Goal: Task Accomplishment & Management: Complete application form

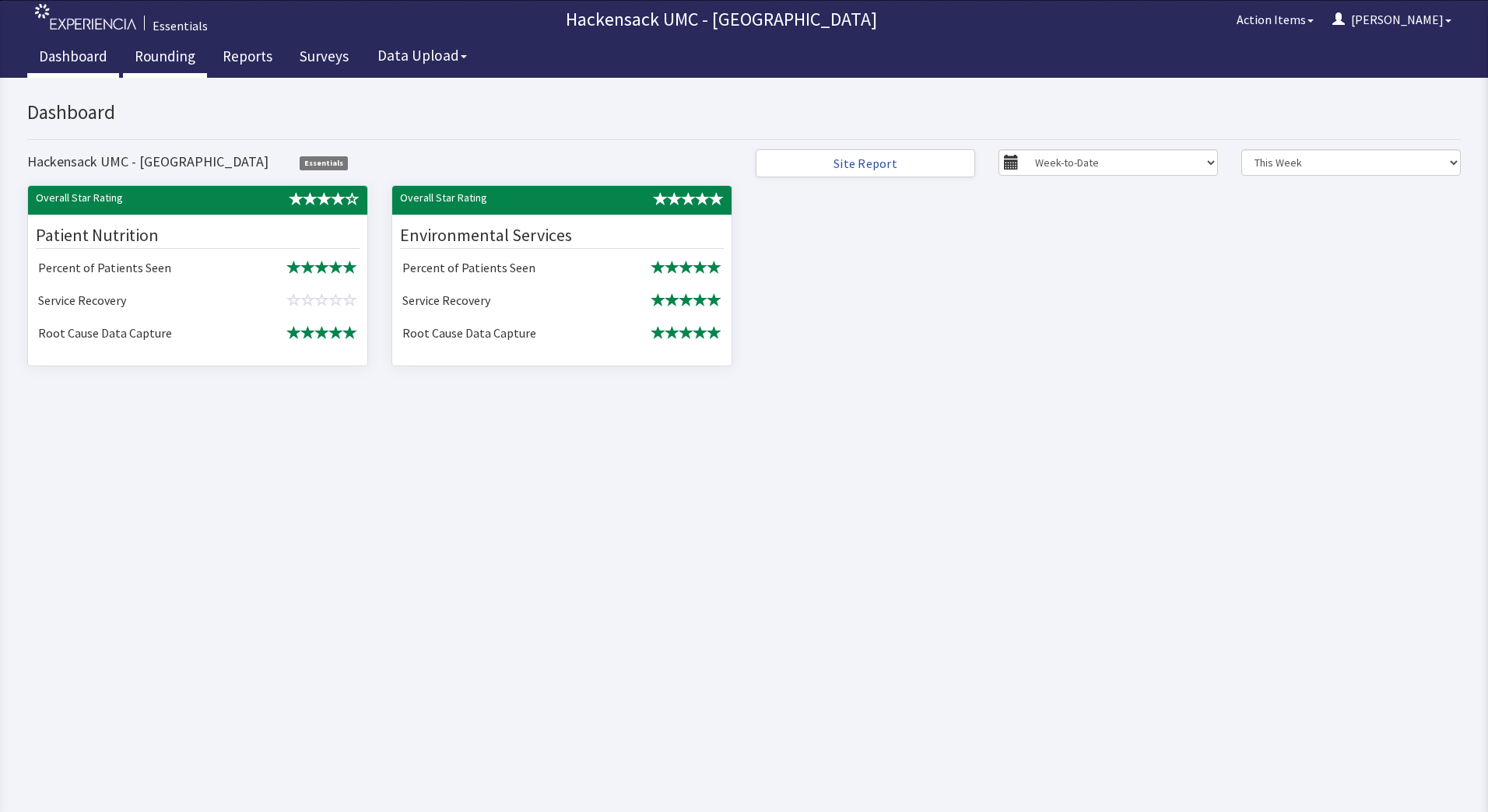
click at [164, 50] on link "Rounding" at bounding box center [165, 59] width 84 height 39
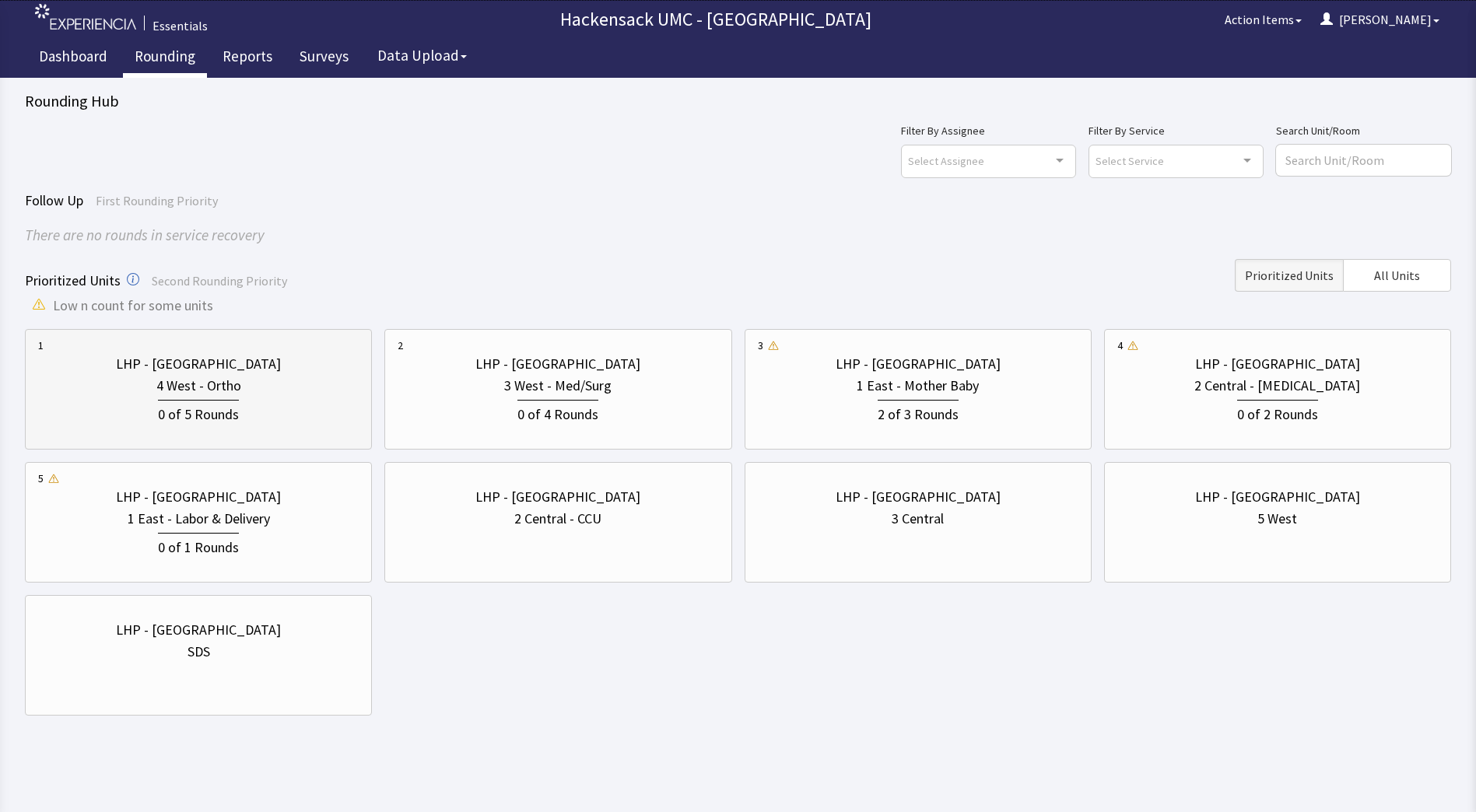
click at [278, 375] on div "4 West - Ortho" at bounding box center [198, 386] width 321 height 22
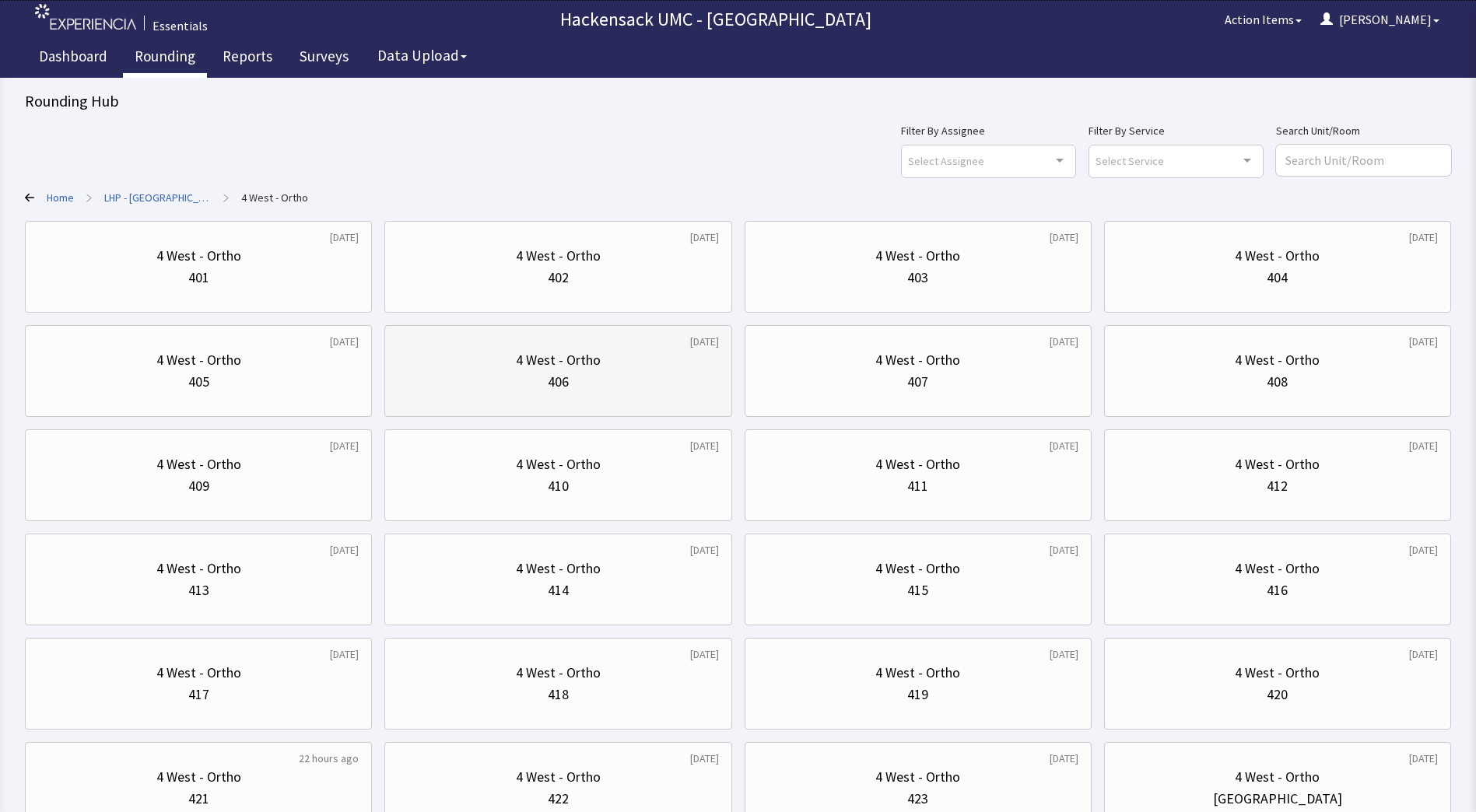
click at [661, 372] on div "406" at bounding box center [558, 382] width 321 height 22
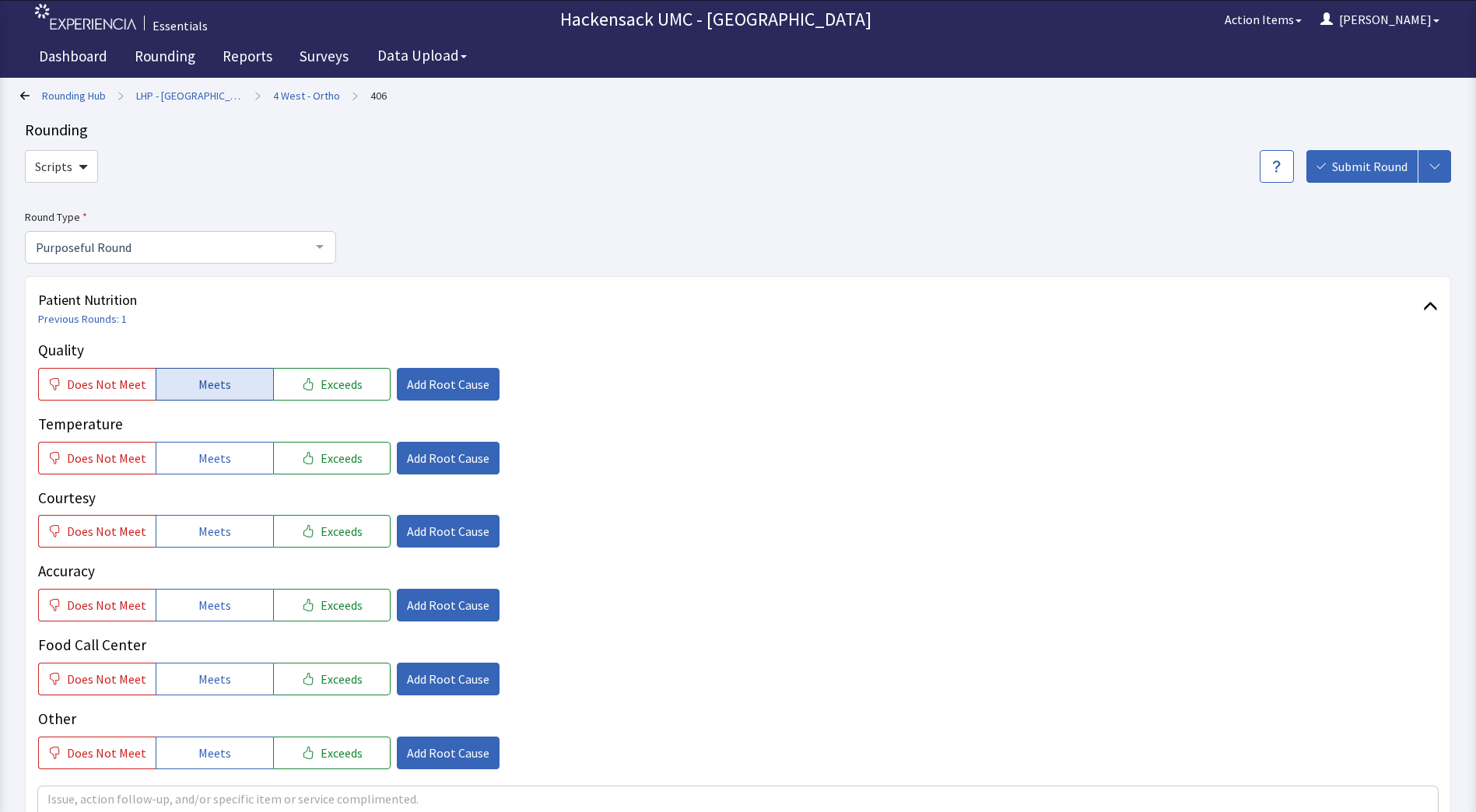
click at [231, 375] on button "Meets" at bounding box center [214, 384] width 117 height 32
click at [206, 453] on span "Meets" at bounding box center [214, 458] width 32 height 19
click at [207, 518] on button "Meets" at bounding box center [214, 531] width 117 height 32
click at [206, 601] on span "Meets" at bounding box center [214, 605] width 32 height 19
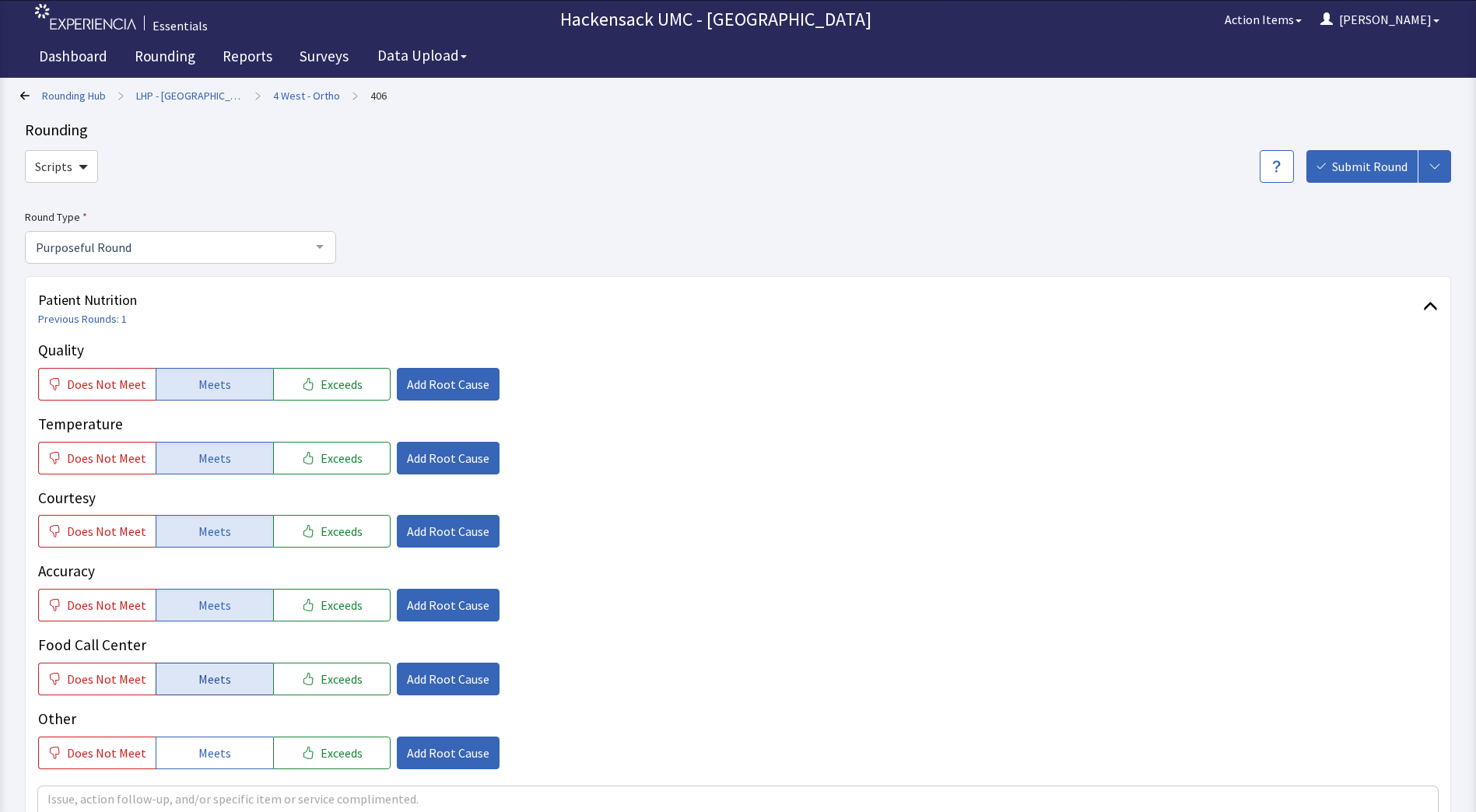
click at [212, 686] on span "Meets" at bounding box center [214, 679] width 32 height 19
click at [207, 769] on button "Meets" at bounding box center [214, 752] width 117 height 32
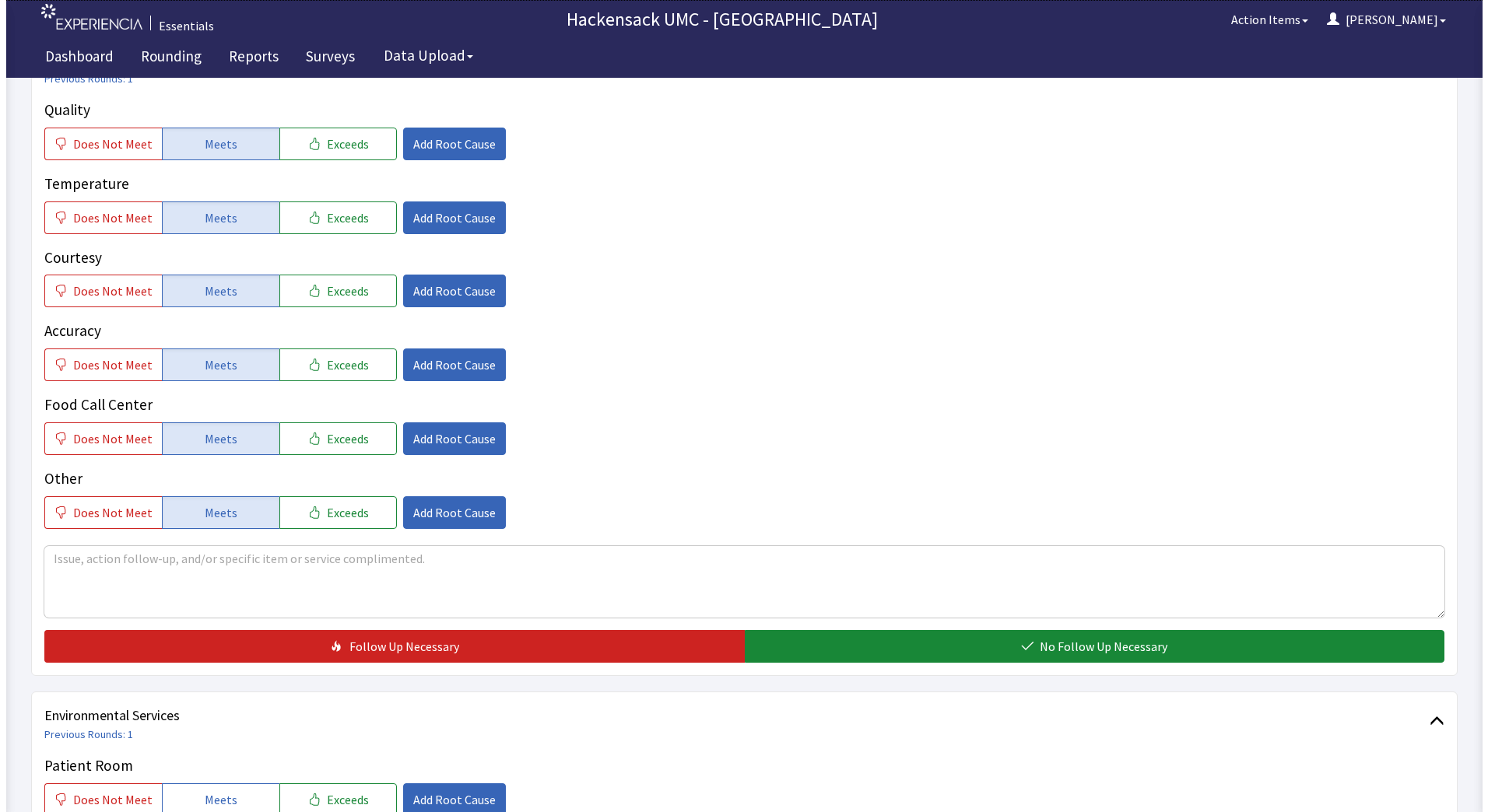
scroll to position [248, 0]
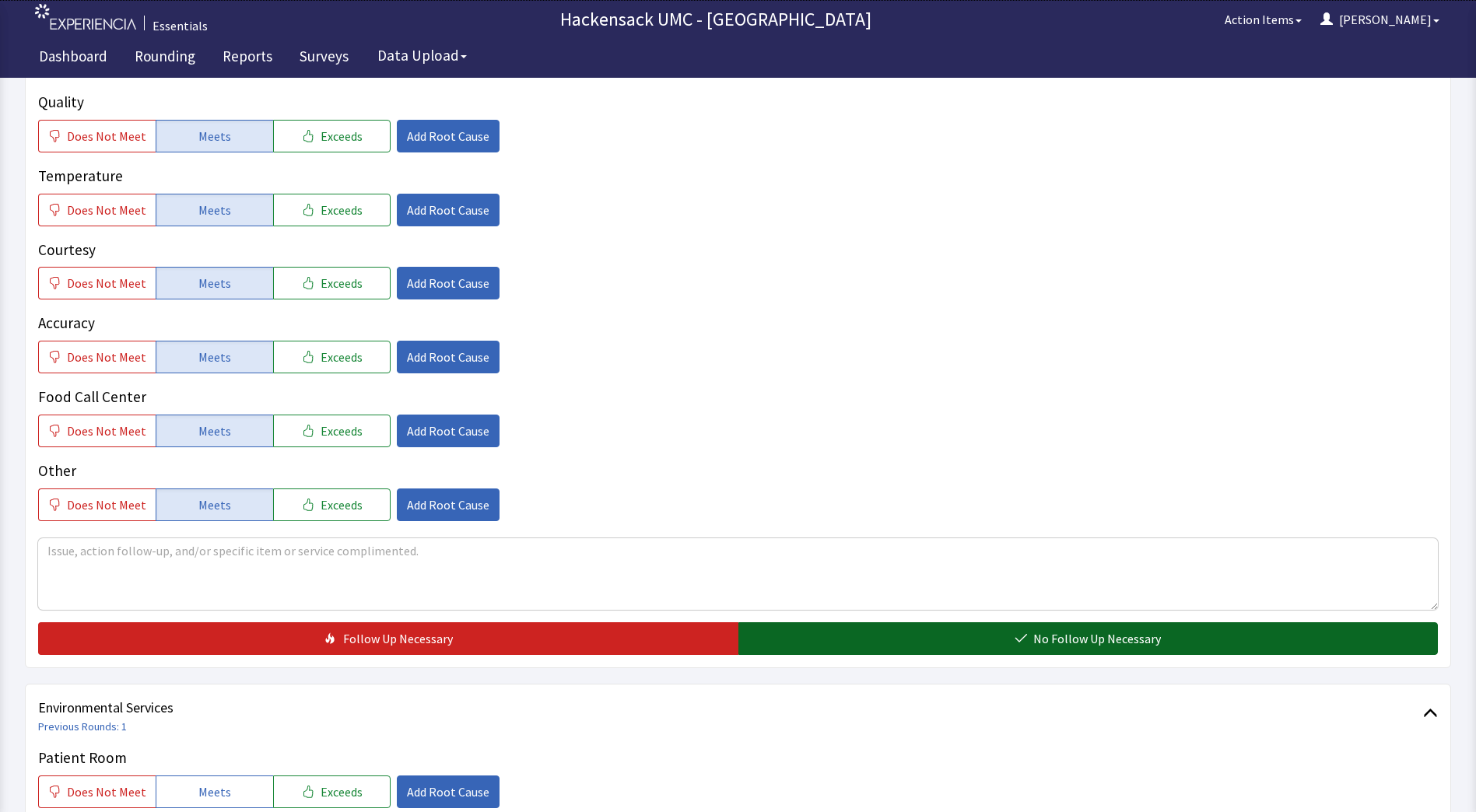
click at [958, 643] on button "No Follow Up Necessary" at bounding box center [1087, 639] width 700 height 32
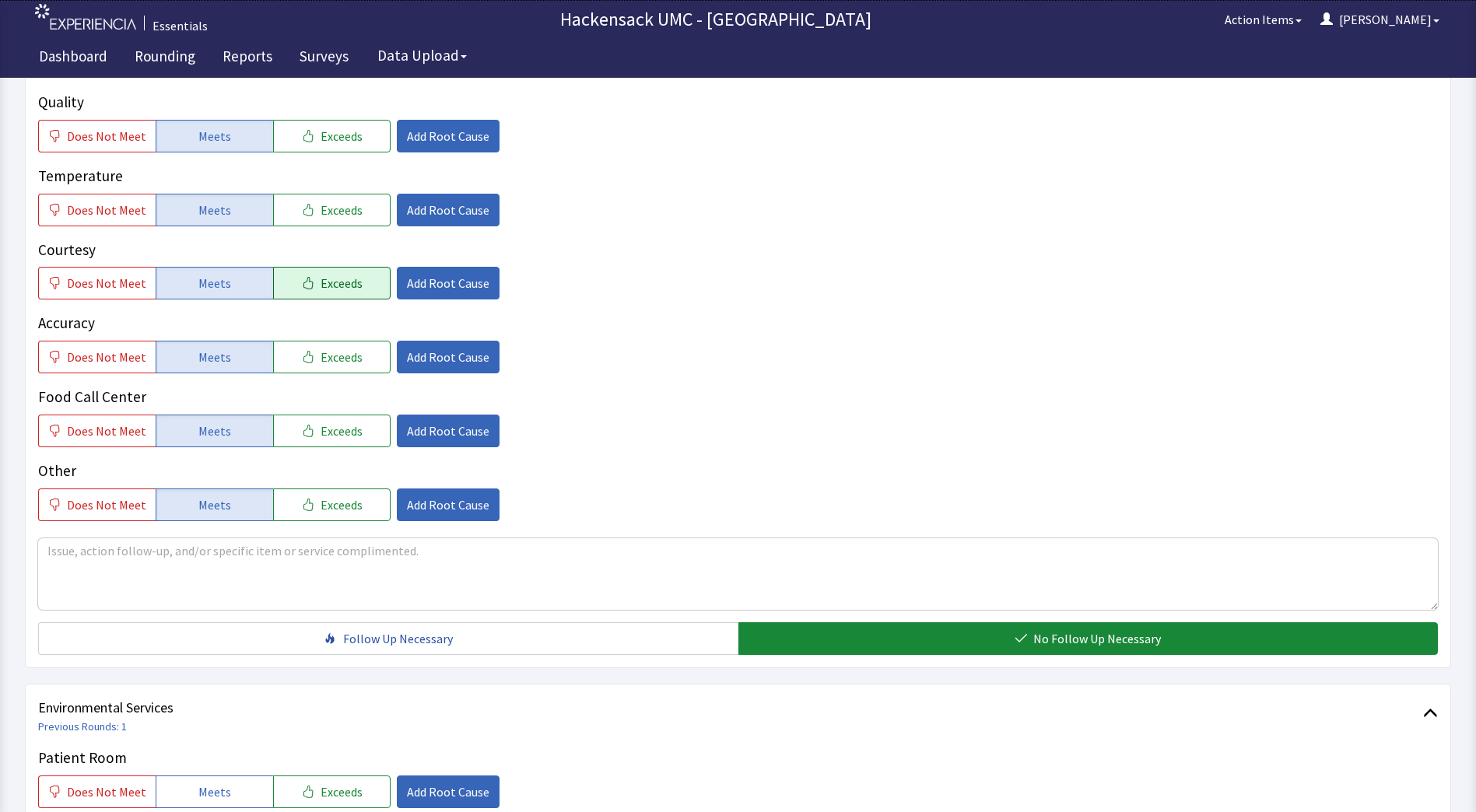
click at [349, 297] on button "Exceeds" at bounding box center [332, 283] width 117 height 32
click at [430, 292] on span "Add Root Cause" at bounding box center [448, 283] width 82 height 19
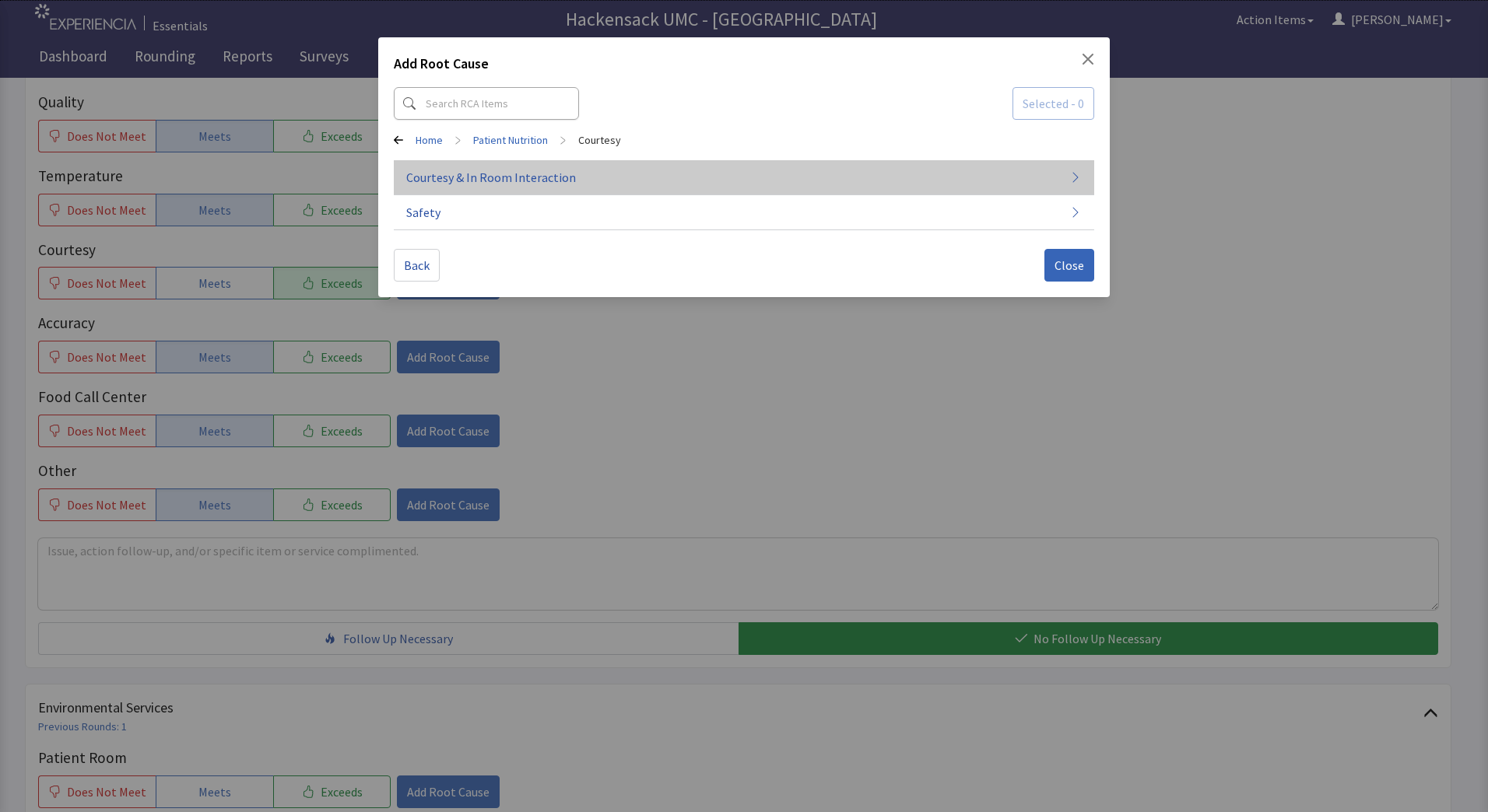
click at [554, 182] on span "Courtesy & In Room Interaction" at bounding box center [491, 178] width 169 height 19
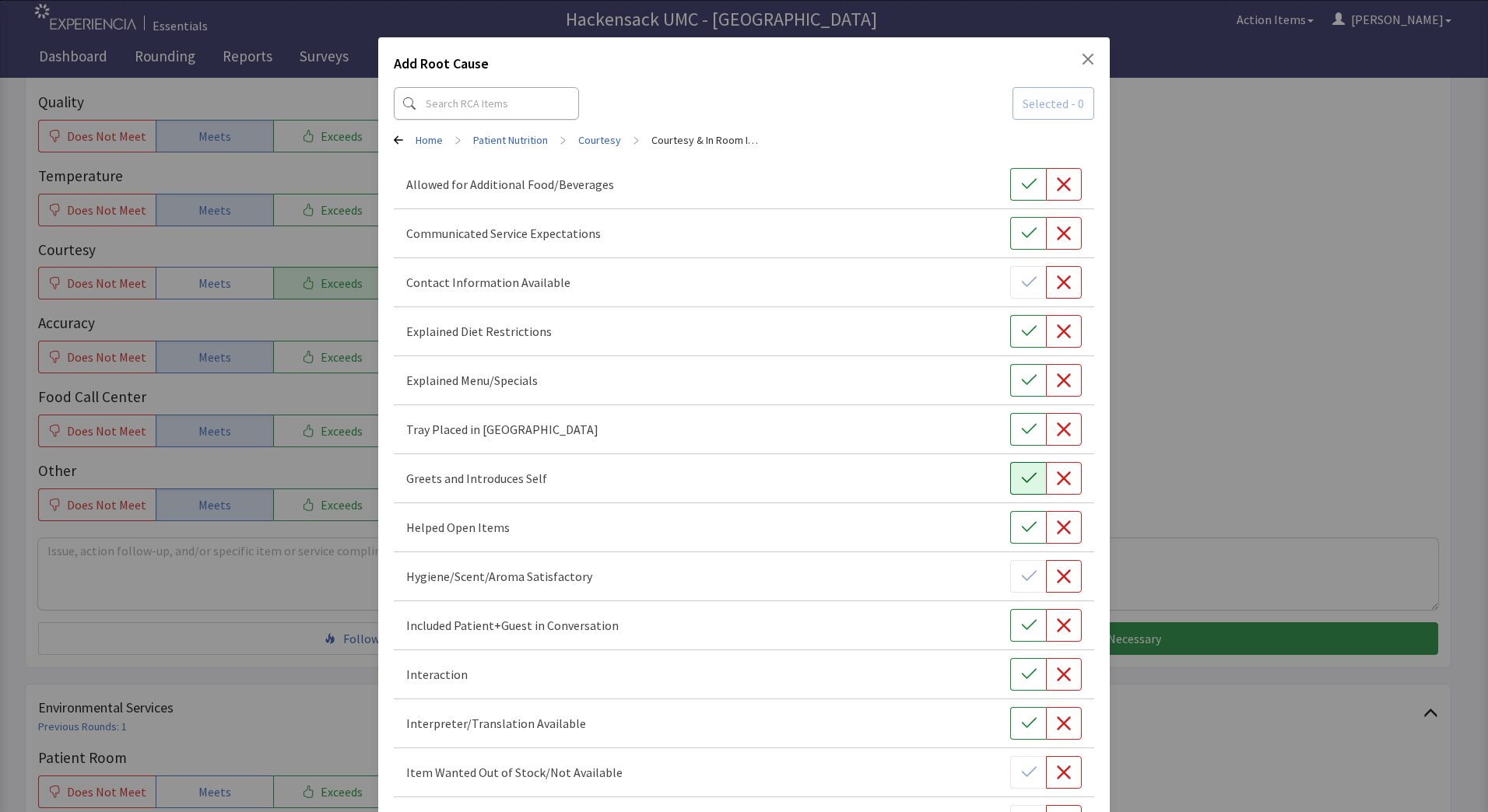
click at [1015, 487] on button "button" at bounding box center [1029, 478] width 36 height 32
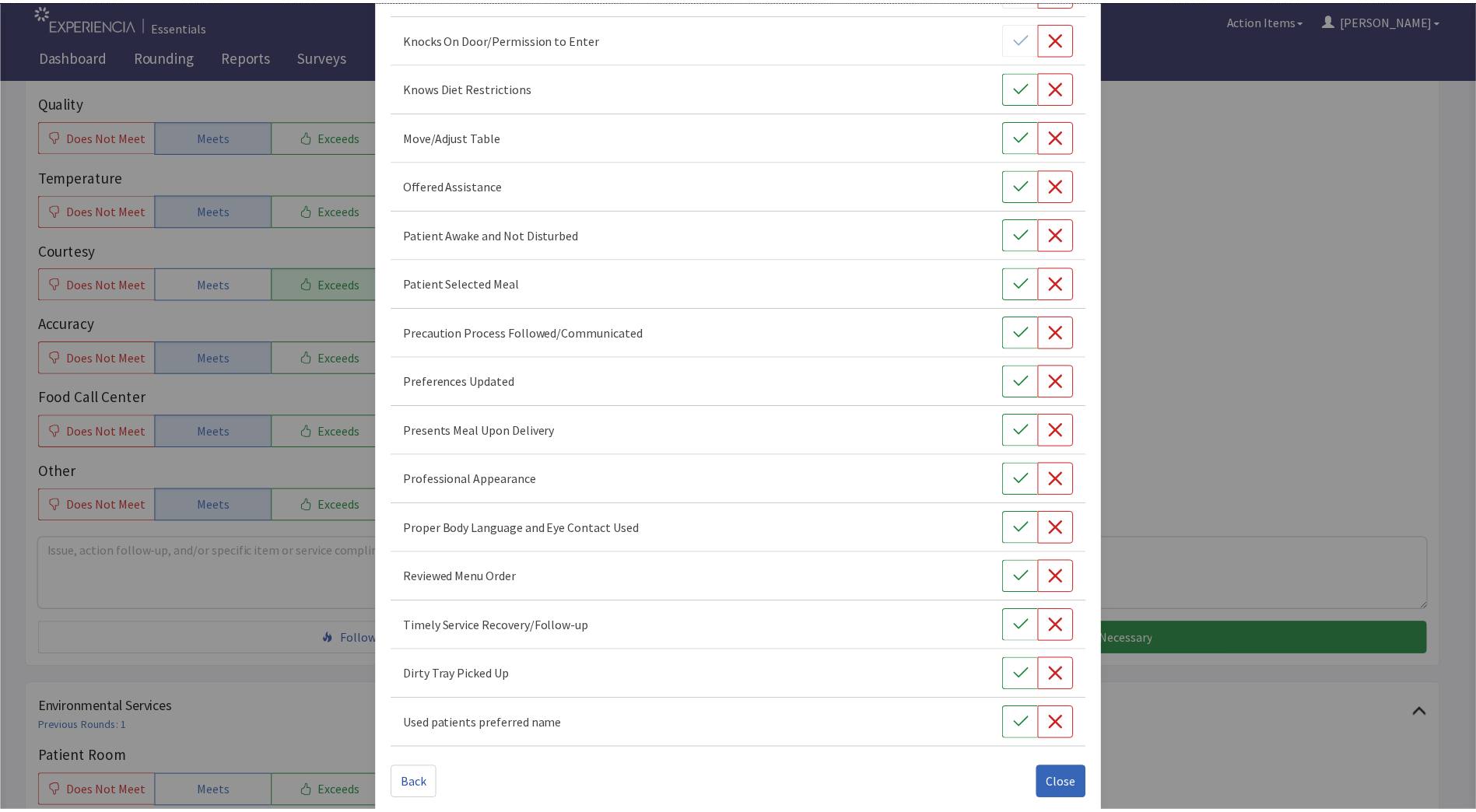
scroll to position [800, 0]
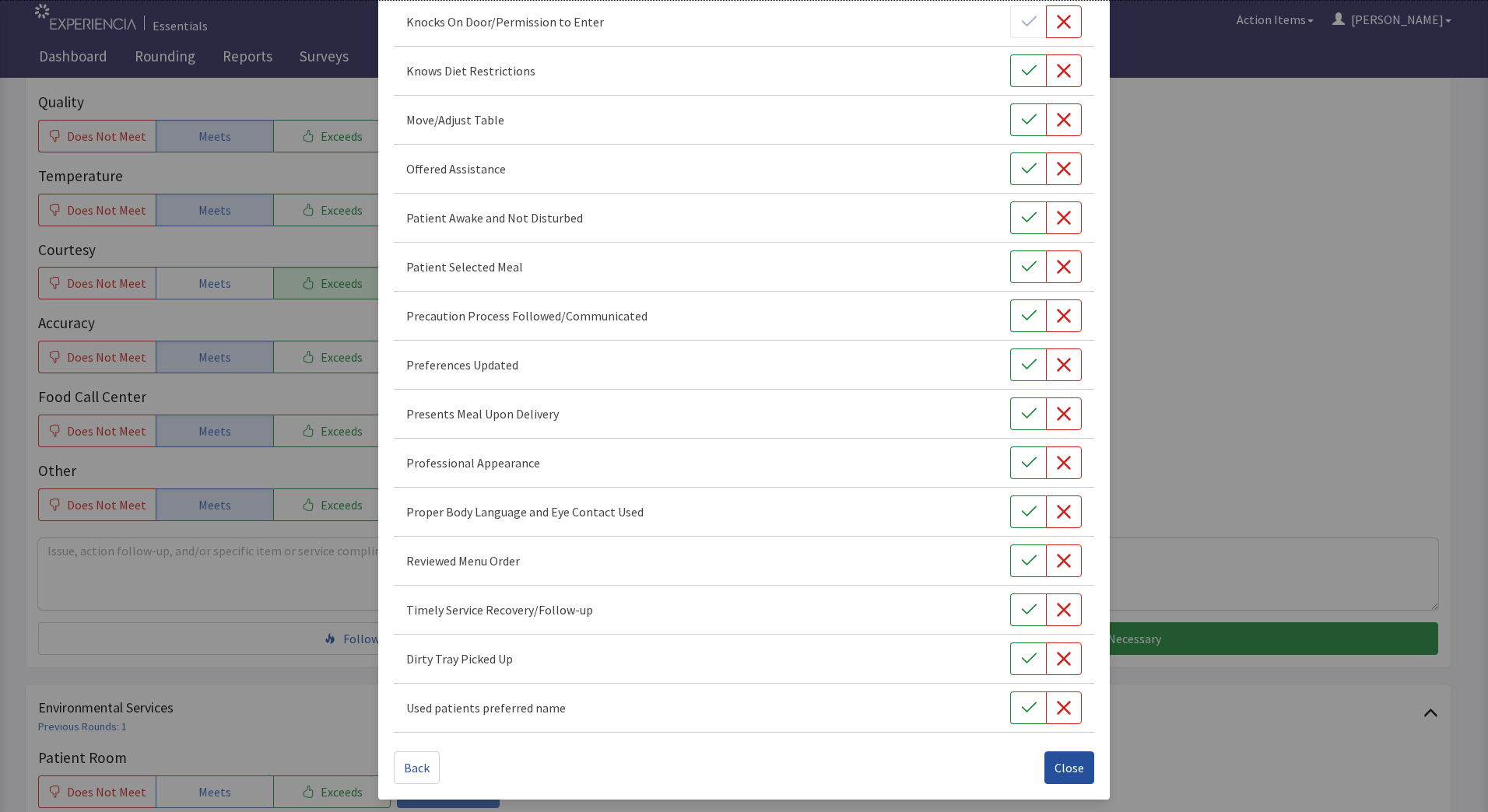
click at [1059, 769] on span "Close" at bounding box center [1069, 768] width 30 height 19
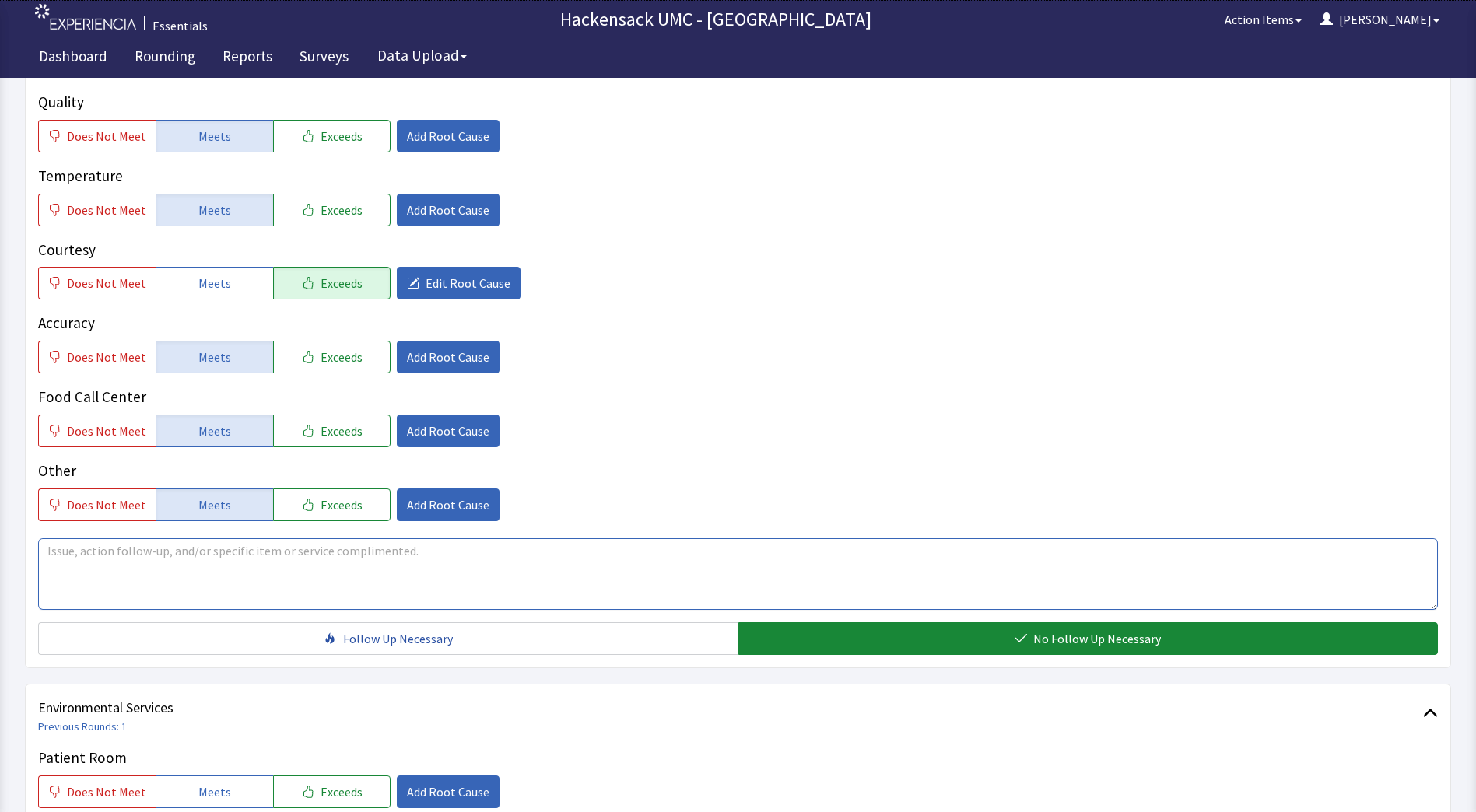
click at [498, 570] on textarea at bounding box center [738, 574] width 1399 height 71
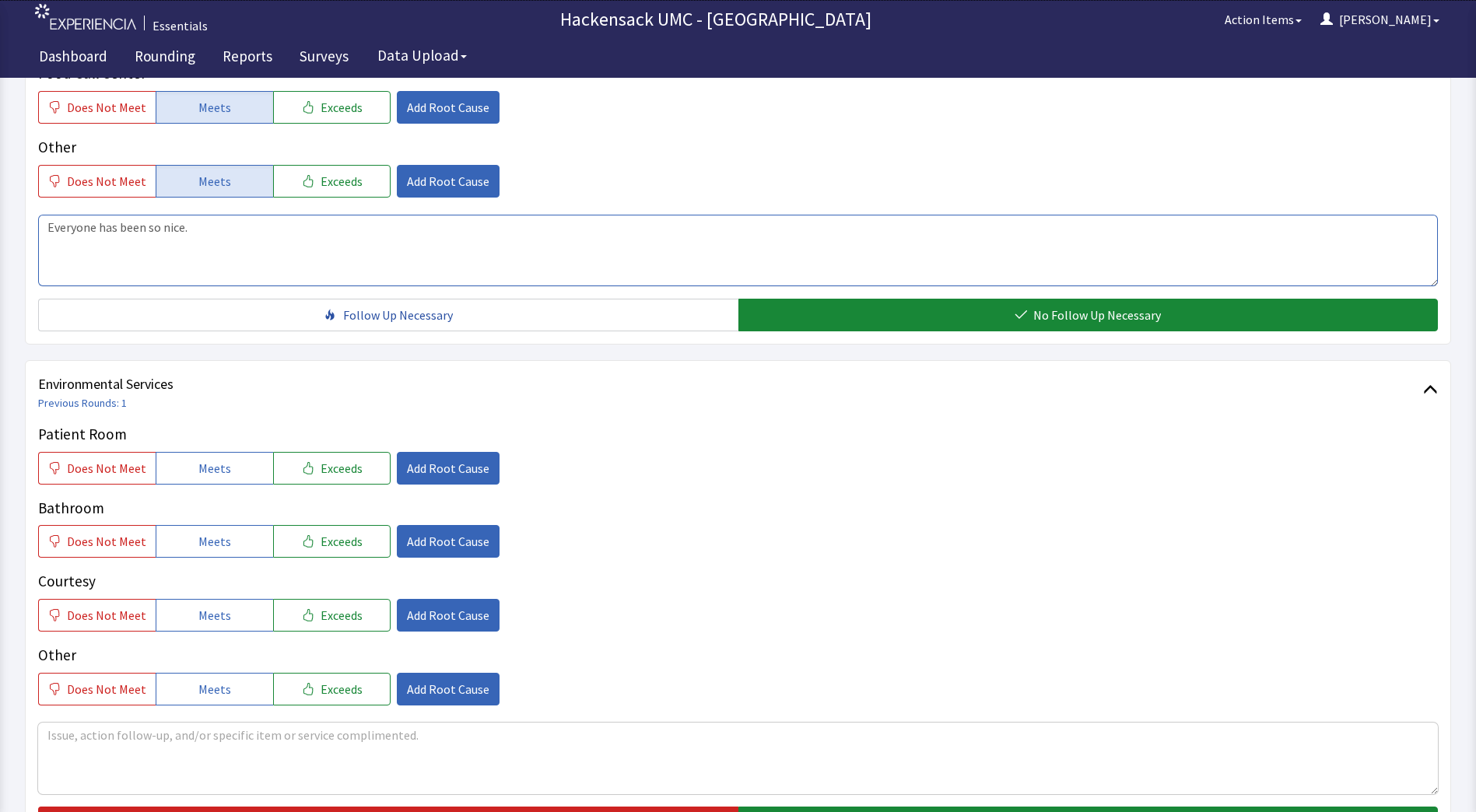
scroll to position [571, 0]
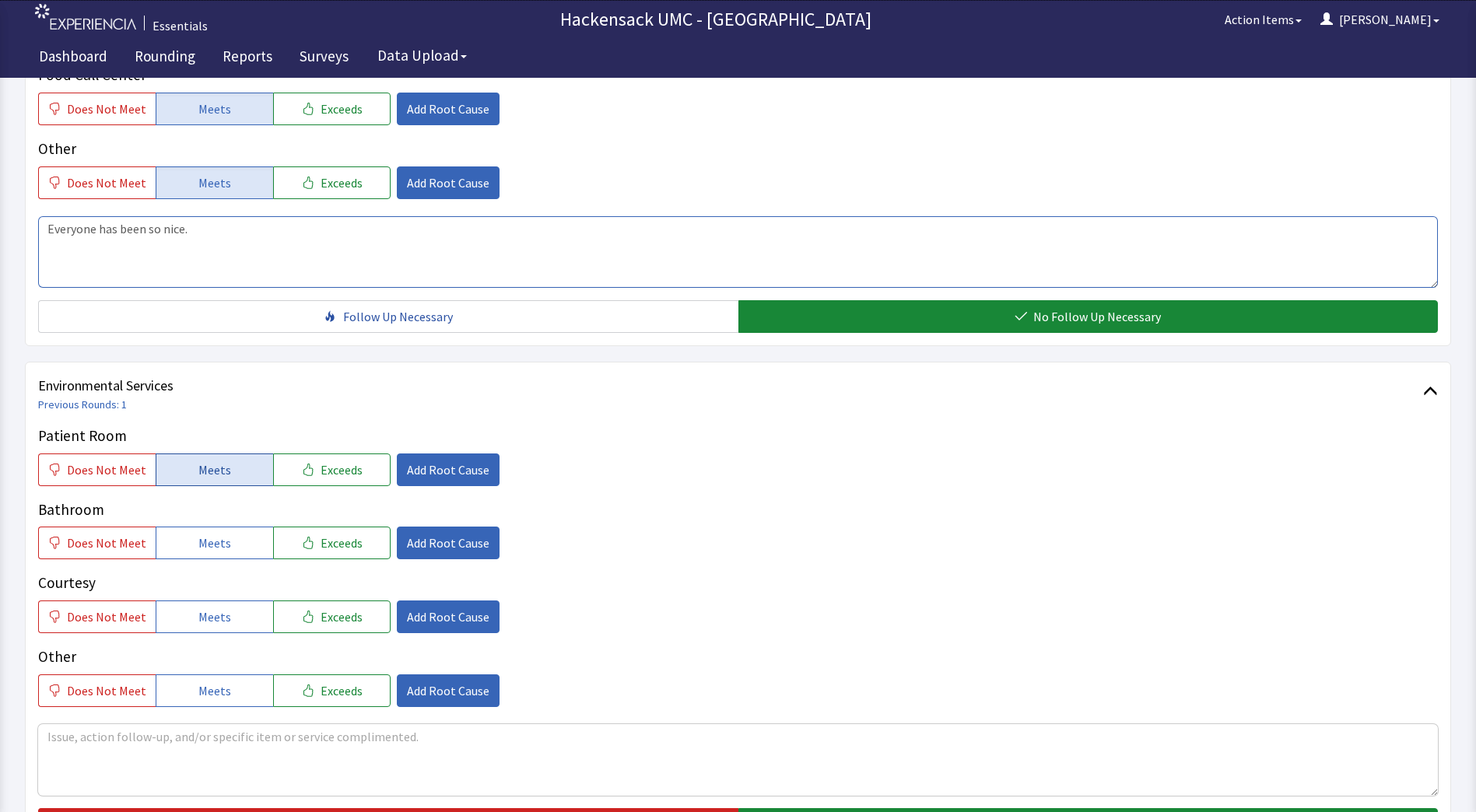
type textarea "Everyone has been so nice."
click at [207, 475] on span "Meets" at bounding box center [214, 470] width 32 height 19
click at [198, 537] on span "Meets" at bounding box center [214, 543] width 32 height 19
click at [199, 615] on span "Meets" at bounding box center [214, 617] width 32 height 19
click at [201, 691] on span "Meets" at bounding box center [214, 690] width 32 height 19
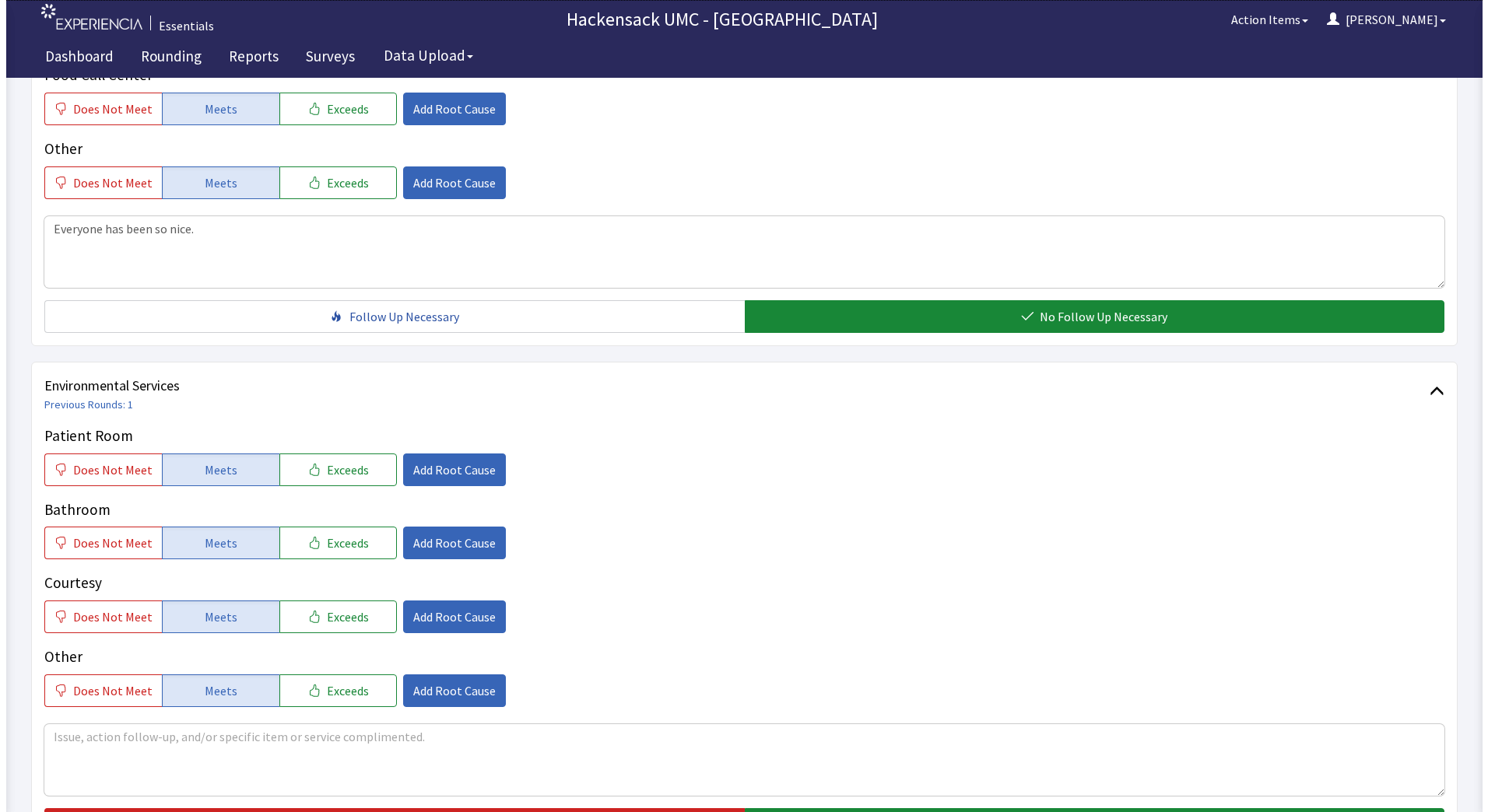
scroll to position [749, 0]
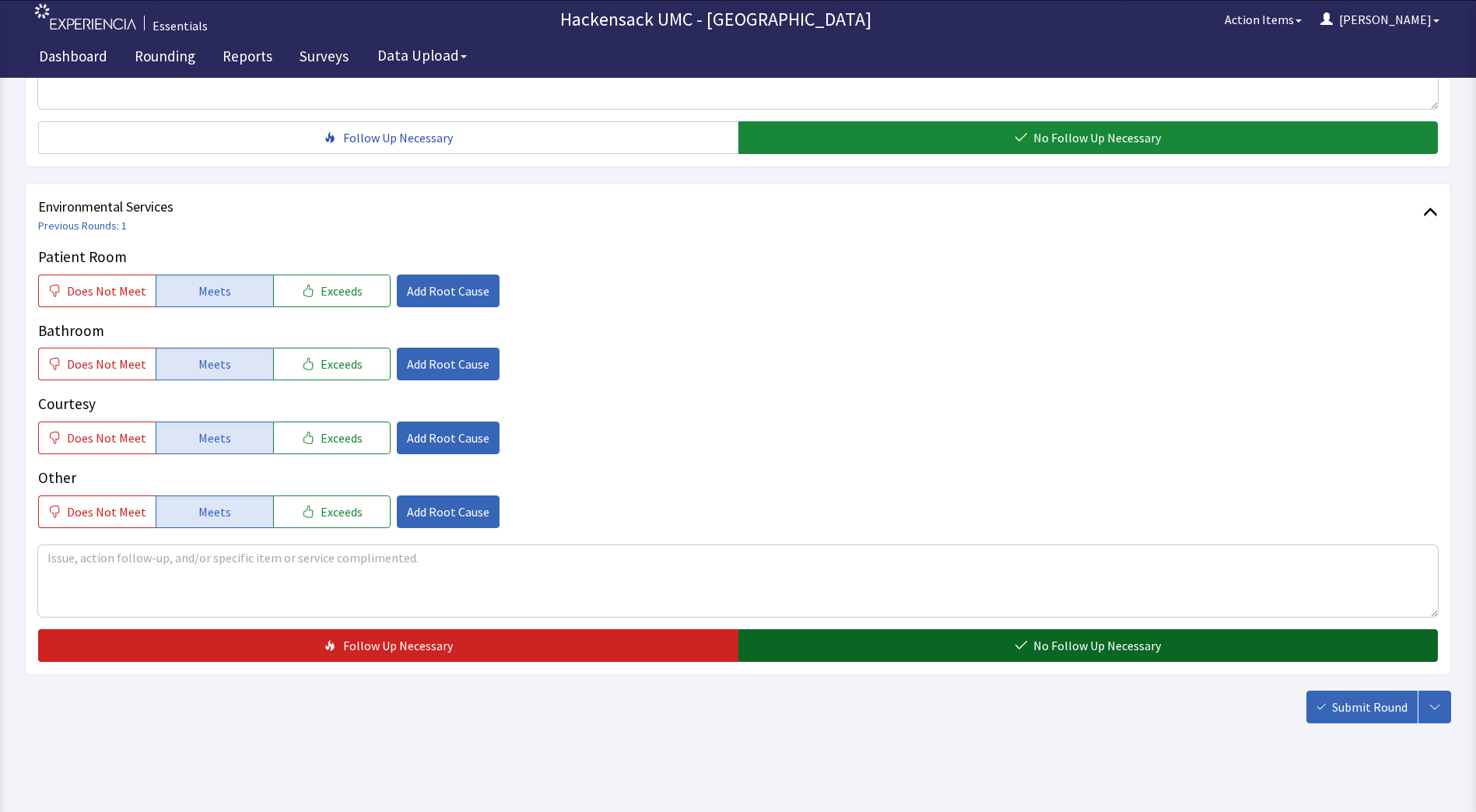
click at [985, 644] on button "No Follow Up Necessary" at bounding box center [1087, 645] width 700 height 32
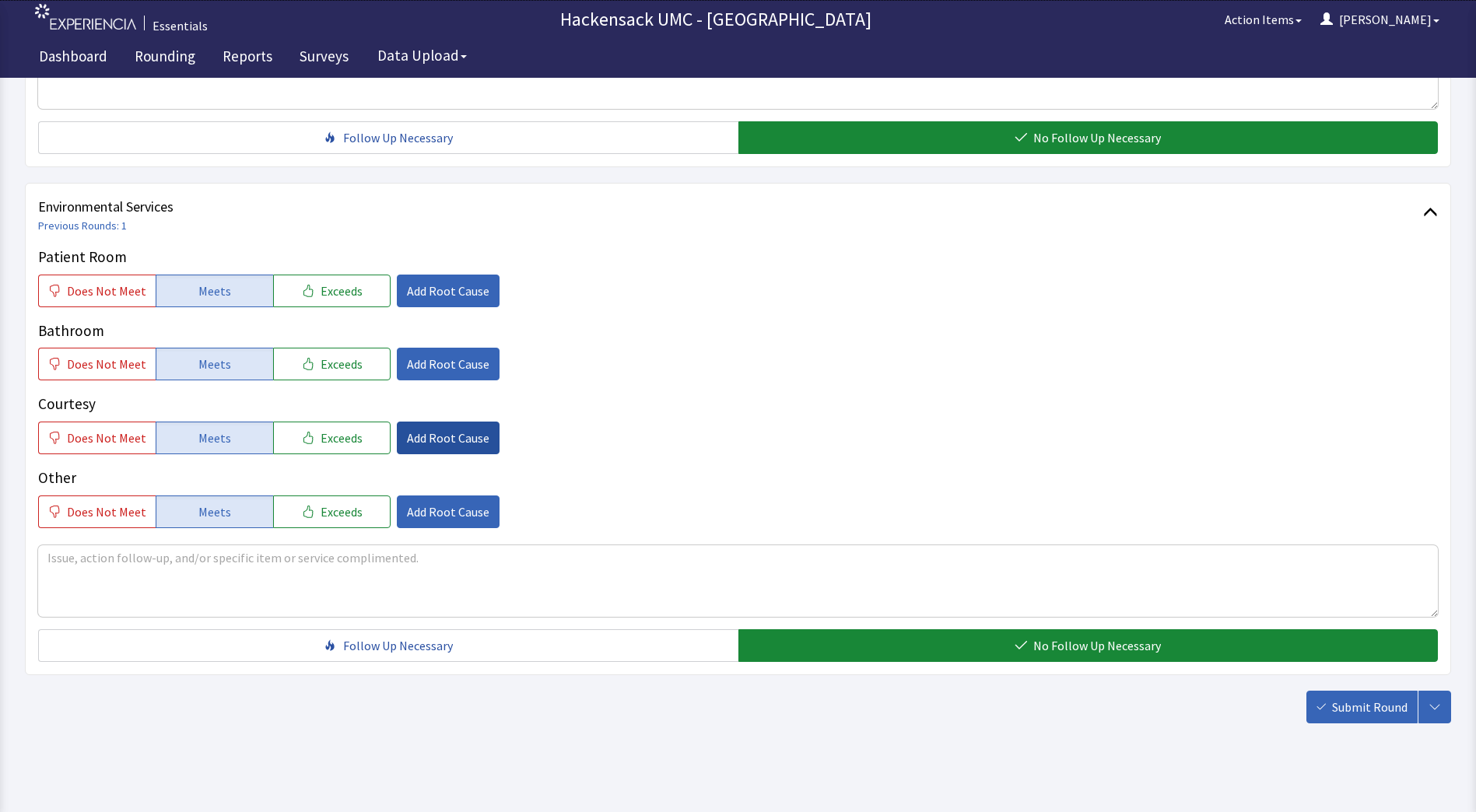
click at [432, 435] on span "Add Root Cause" at bounding box center [448, 438] width 82 height 19
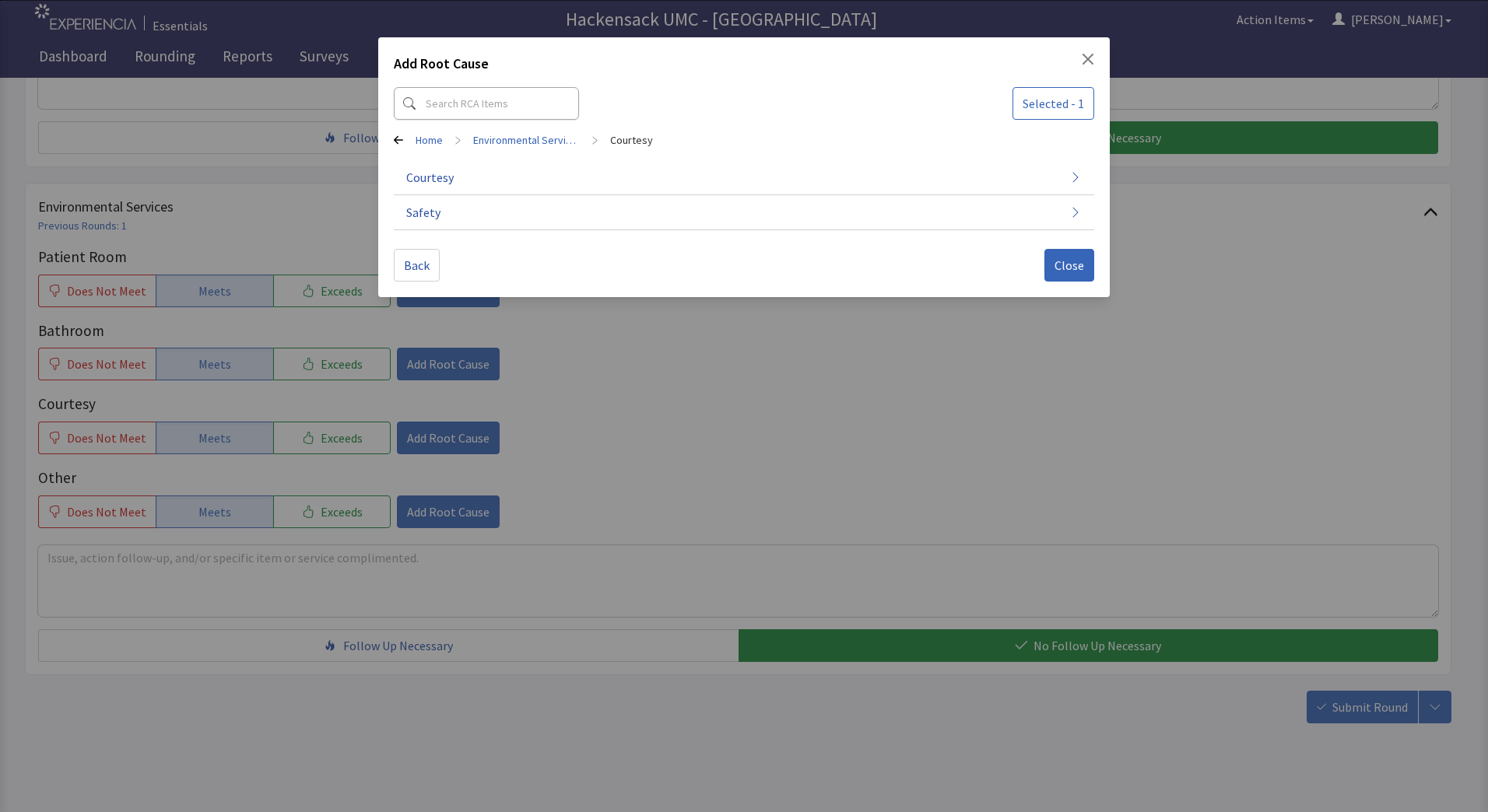
click at [352, 442] on div "Add Root Cause Selected - 1 Home > Environmental Services > Courtesy Courtesy S…" at bounding box center [744, 406] width 1488 height 812
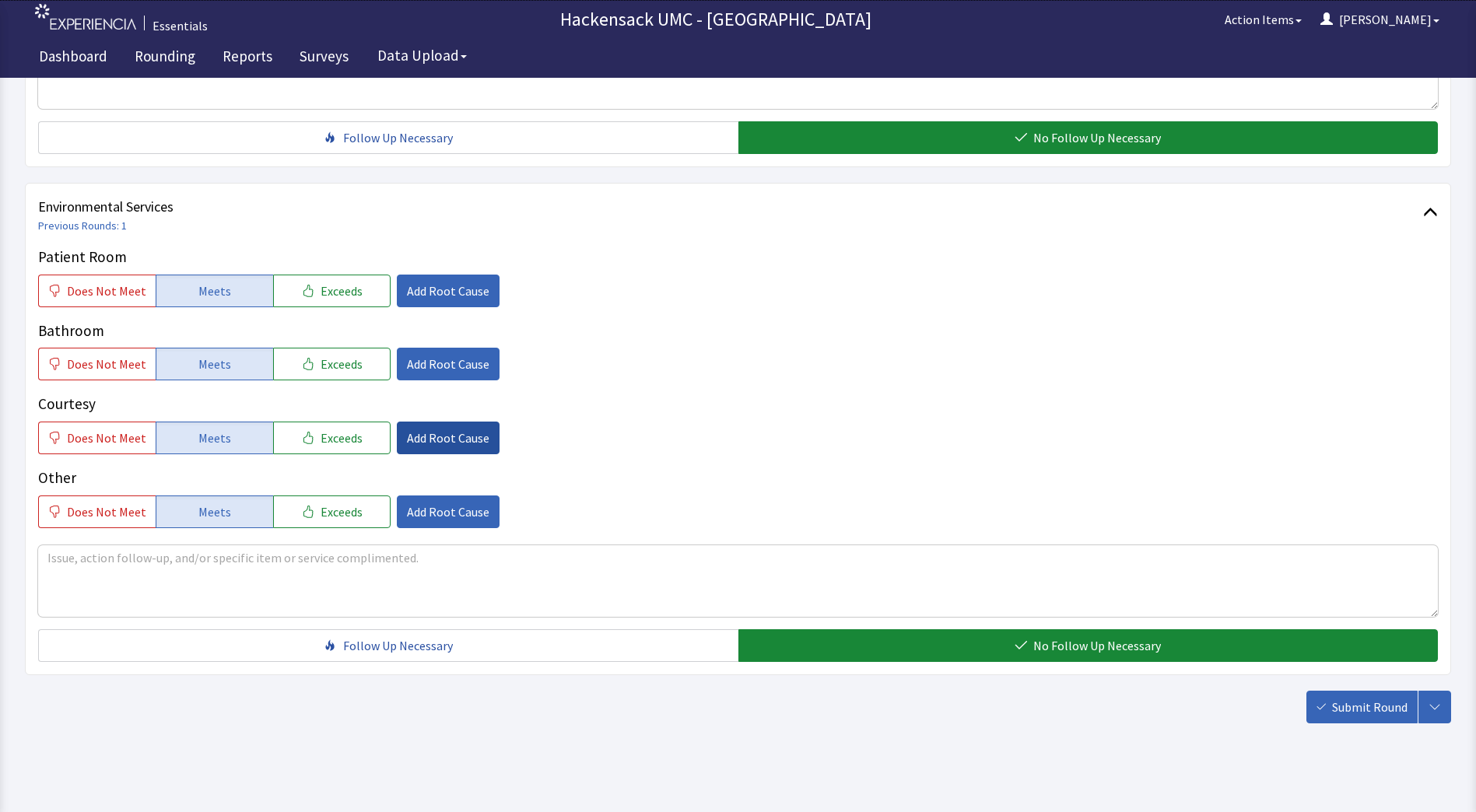
click at [446, 438] on span "Add Root Cause" at bounding box center [448, 438] width 82 height 19
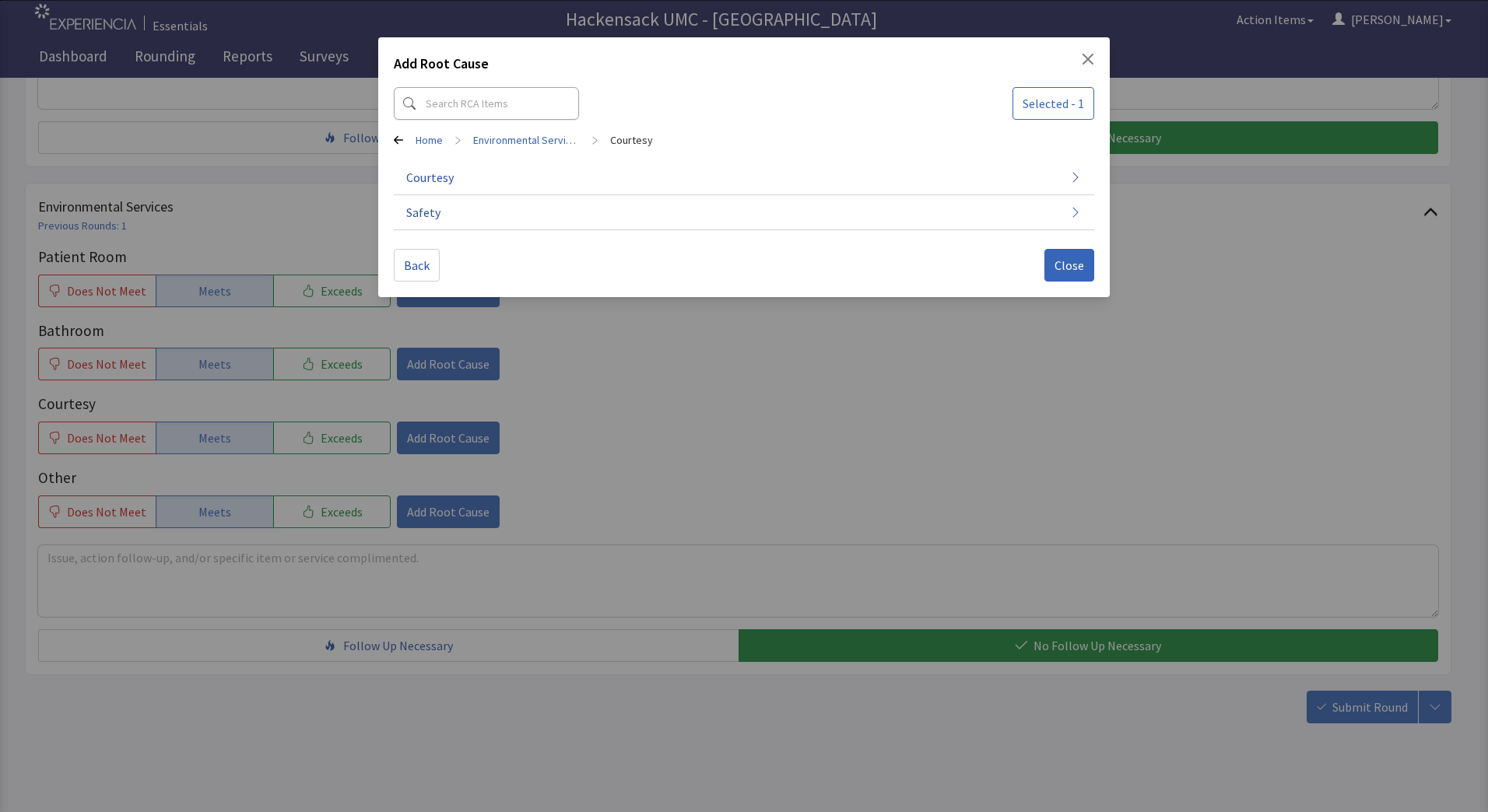
click at [303, 451] on div "Add Root Cause Selected - 1 Home > Environmental Services > Courtesy Courtesy S…" at bounding box center [744, 406] width 1488 height 812
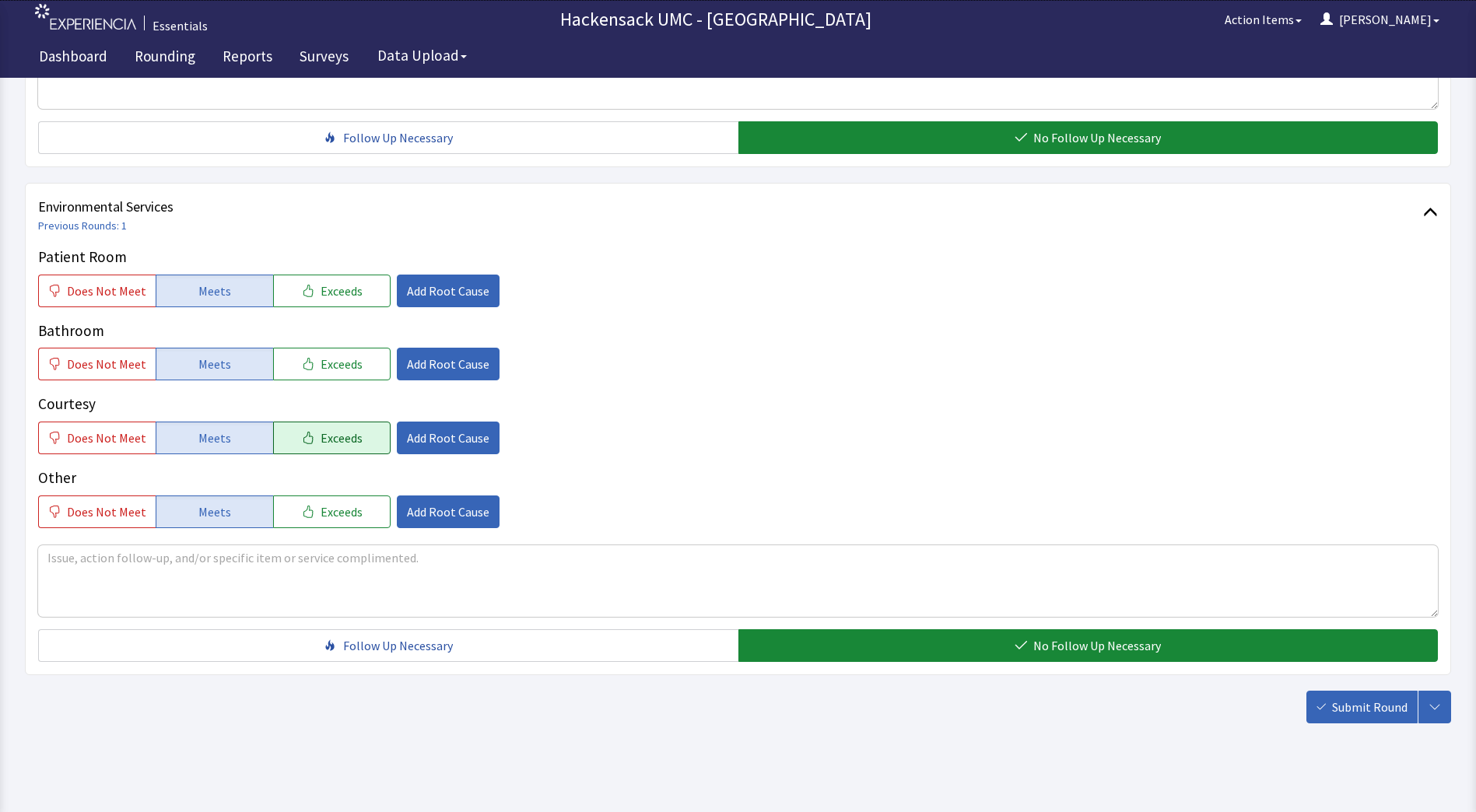
click at [321, 434] on span "Exceeds" at bounding box center [341, 438] width 42 height 19
click at [418, 434] on span "Add Root Cause" at bounding box center [448, 438] width 82 height 19
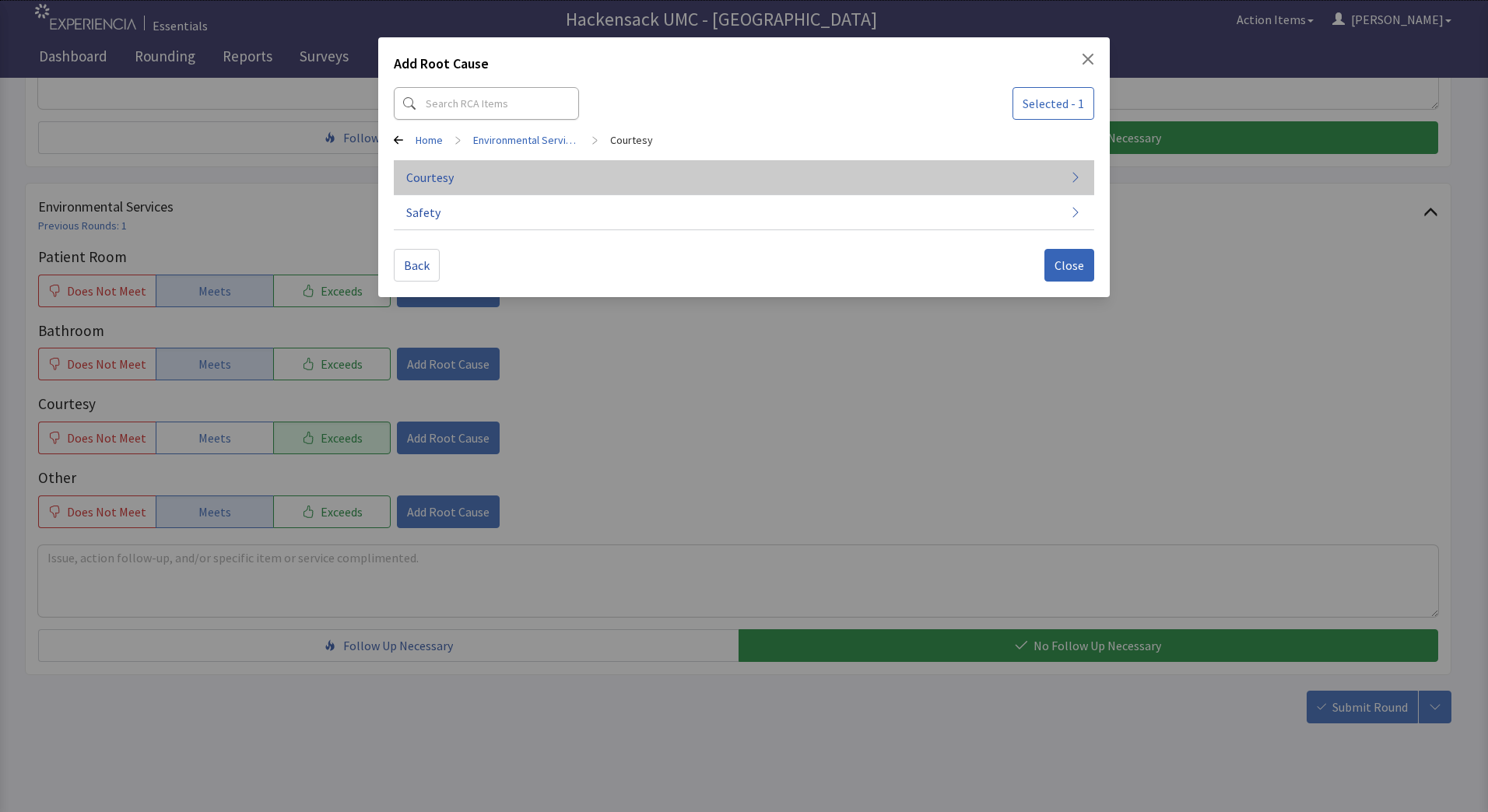
click at [452, 181] on span "Courtesy" at bounding box center [430, 178] width 48 height 19
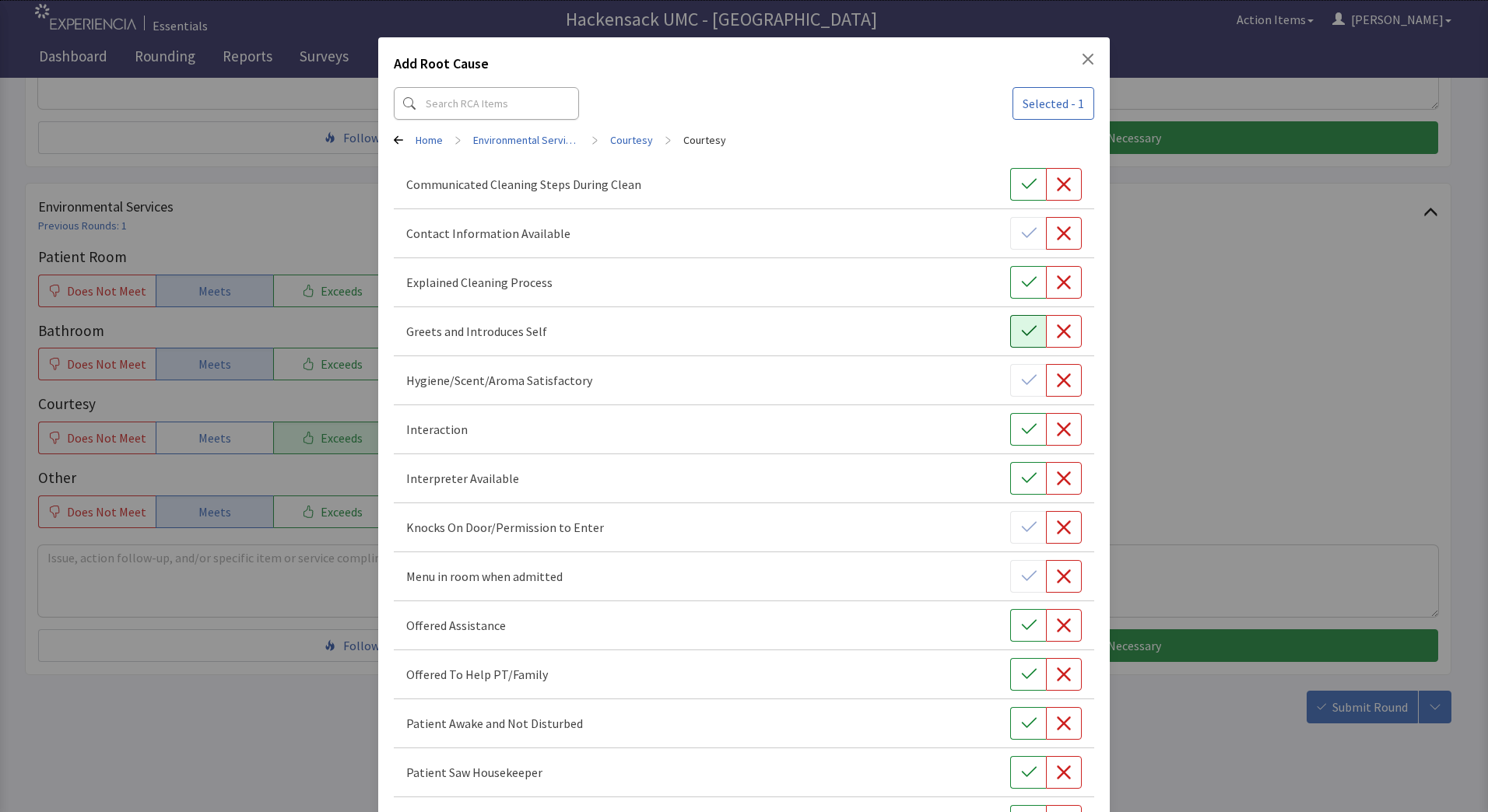
click at [1021, 332] on icon "button" at bounding box center [1029, 332] width 15 height 15
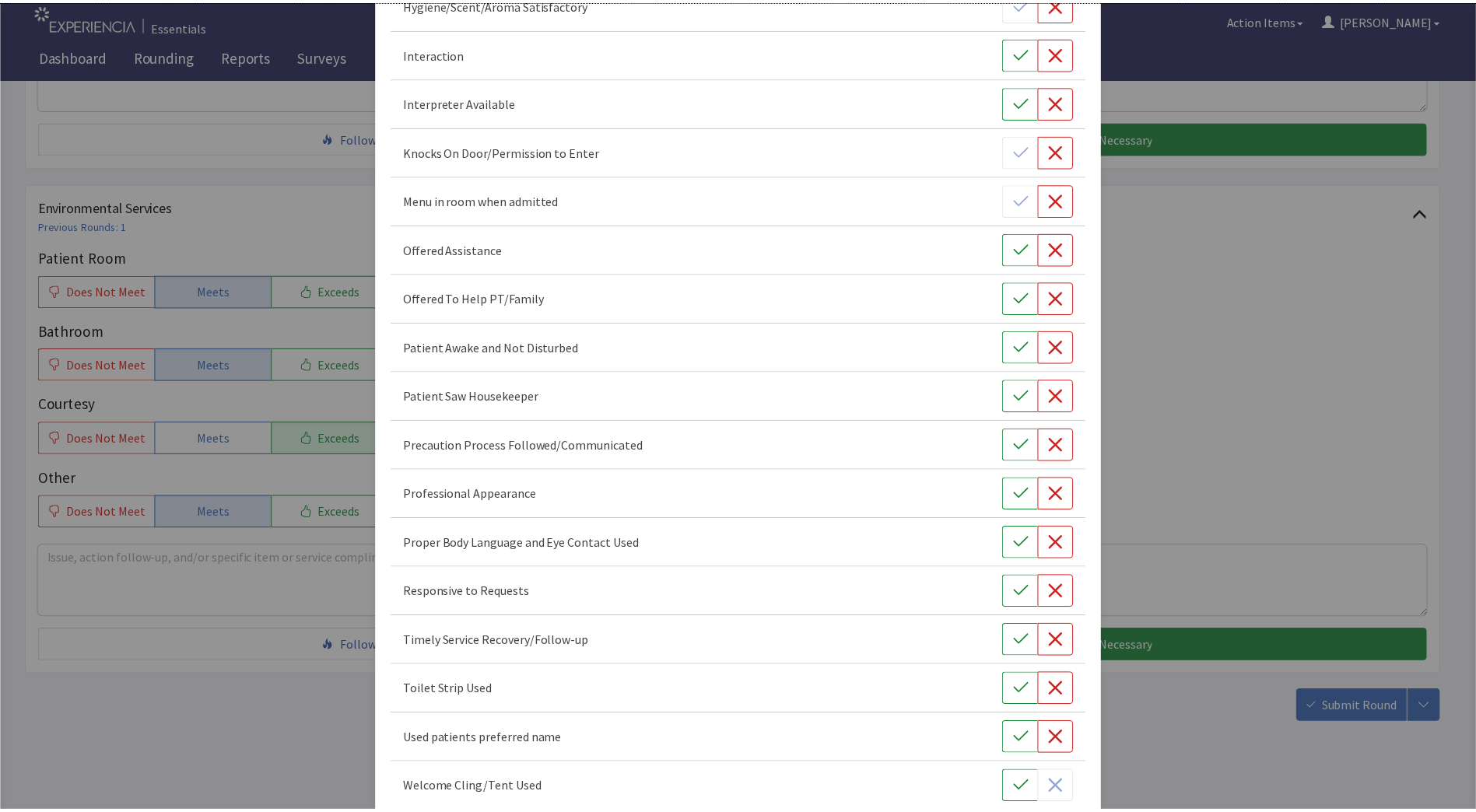
scroll to position [506, 0]
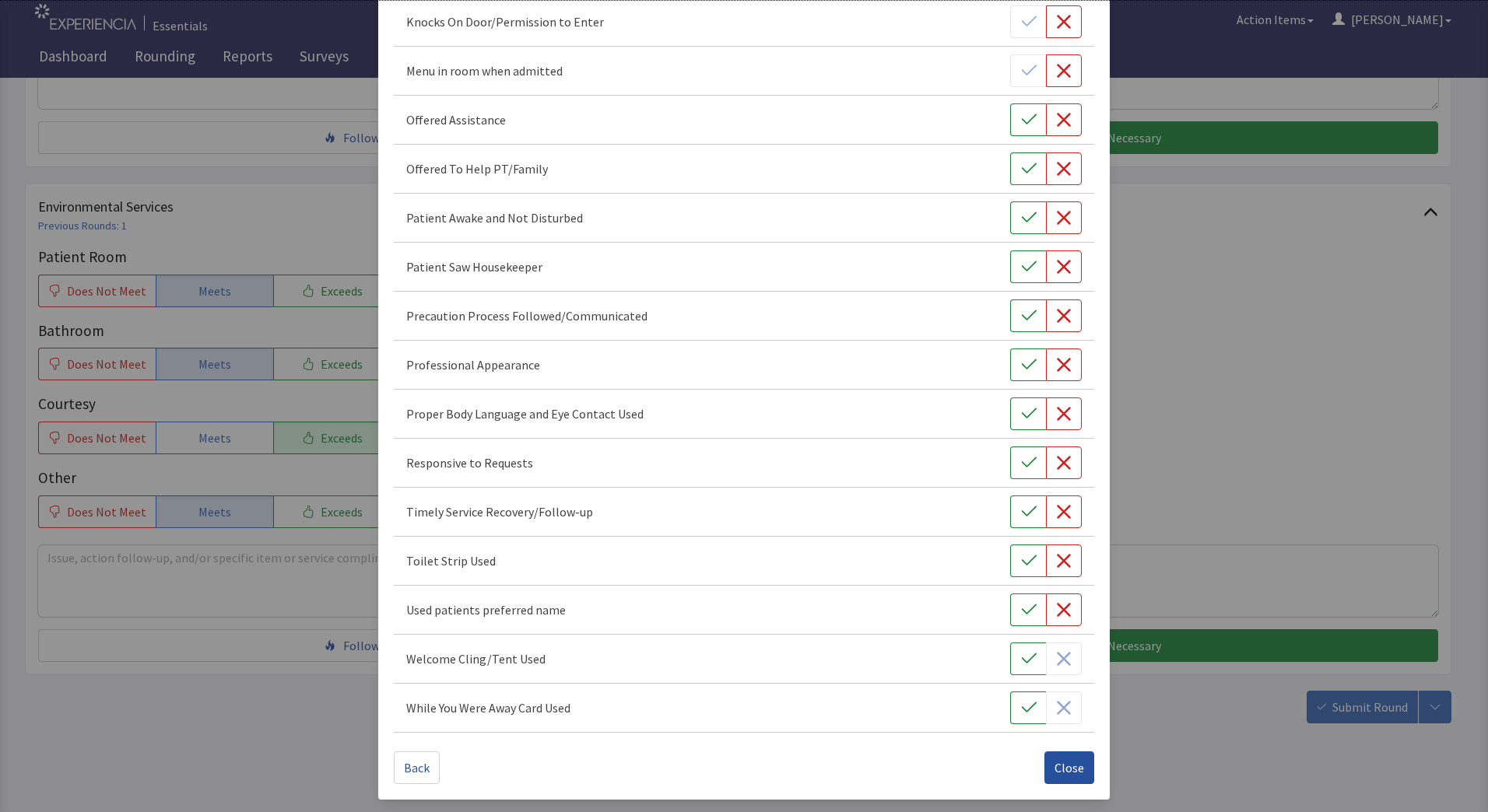
click at [1066, 757] on button "Close" at bounding box center [1069, 768] width 50 height 32
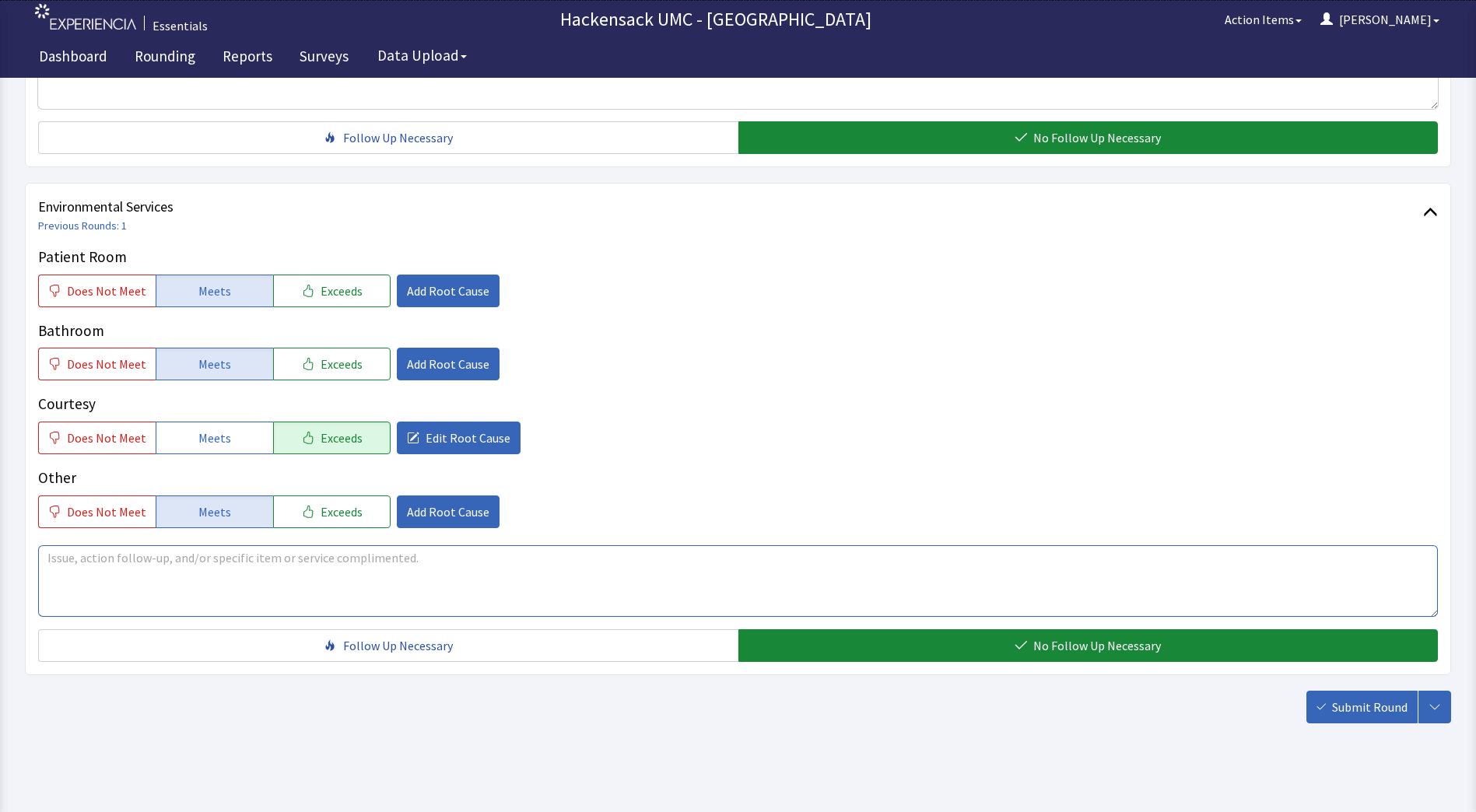
click at [412, 569] on textarea at bounding box center [738, 581] width 1399 height 71
type textarea "Yes the young man came in and serviced the room. Everyone has been so nice. Com…"
click at [361, 510] on button "Exceeds" at bounding box center [332, 512] width 117 height 32
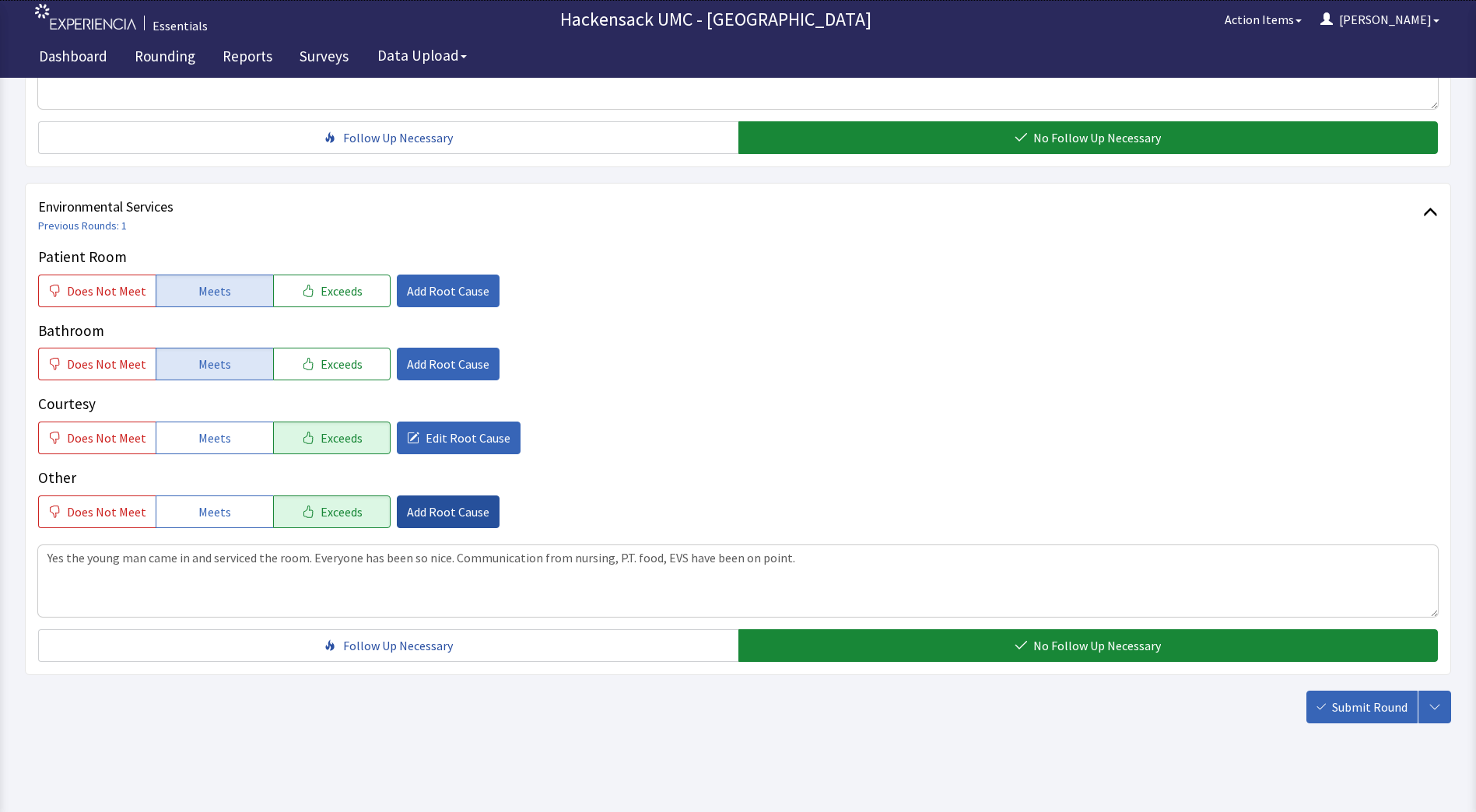
click at [423, 517] on span "Add Root Cause" at bounding box center [448, 512] width 82 height 19
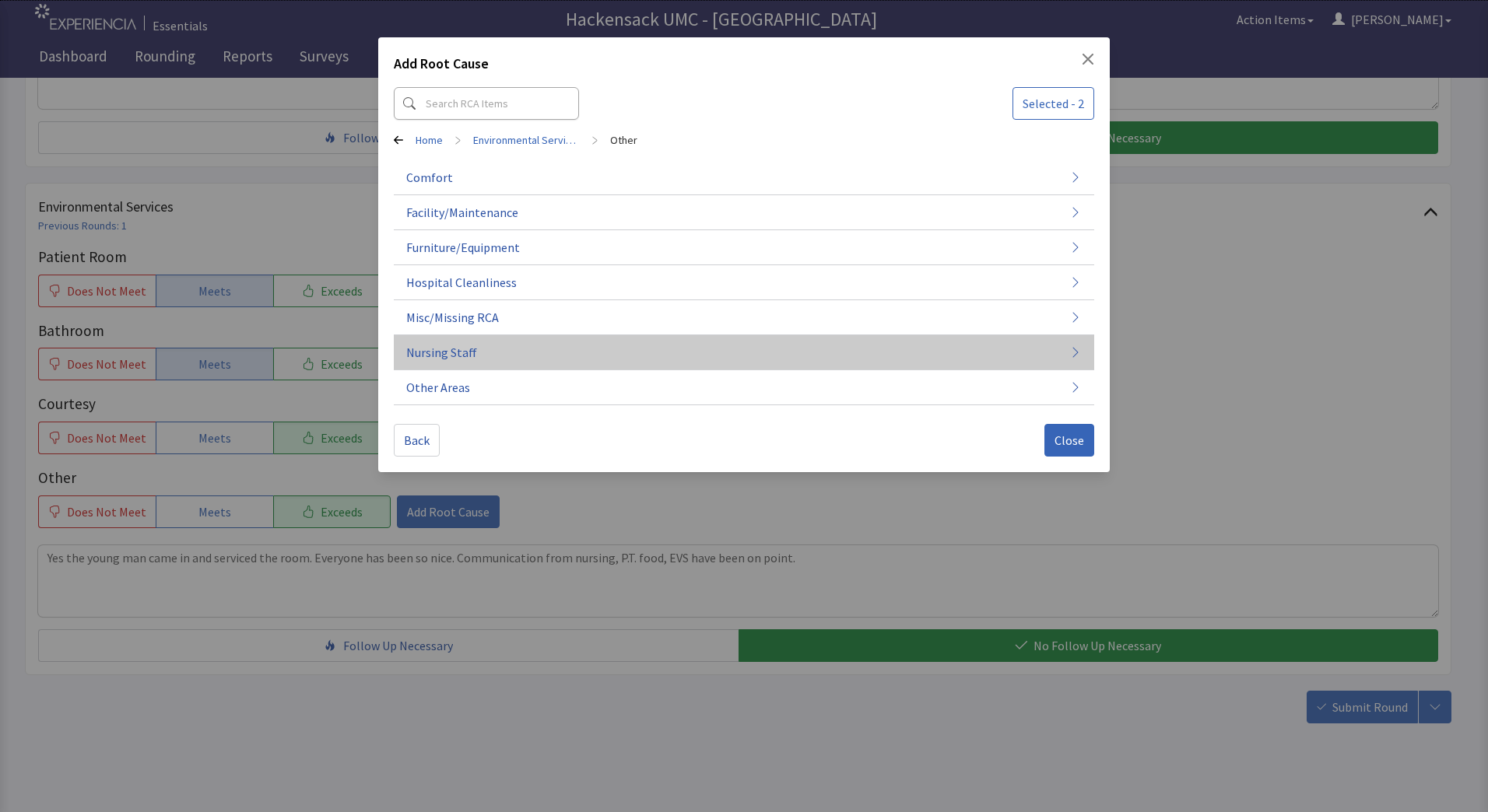
click at [469, 343] on span "Nursing Staff" at bounding box center [442, 352] width 71 height 19
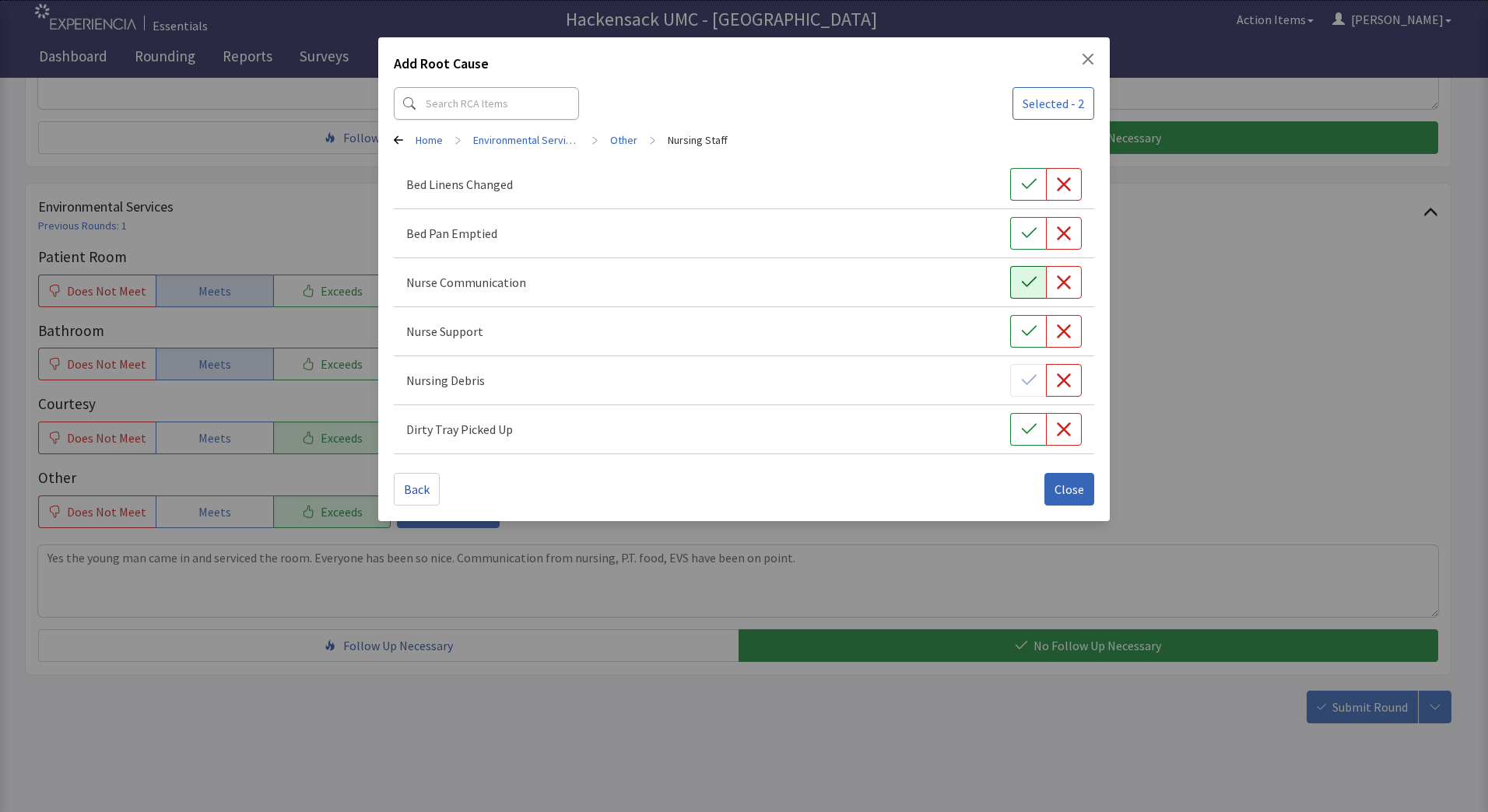
click at [1024, 281] on icon "button" at bounding box center [1029, 282] width 15 height 15
click at [1036, 339] on button "button" at bounding box center [1029, 332] width 36 height 32
click at [1082, 483] on span "Close" at bounding box center [1069, 490] width 30 height 19
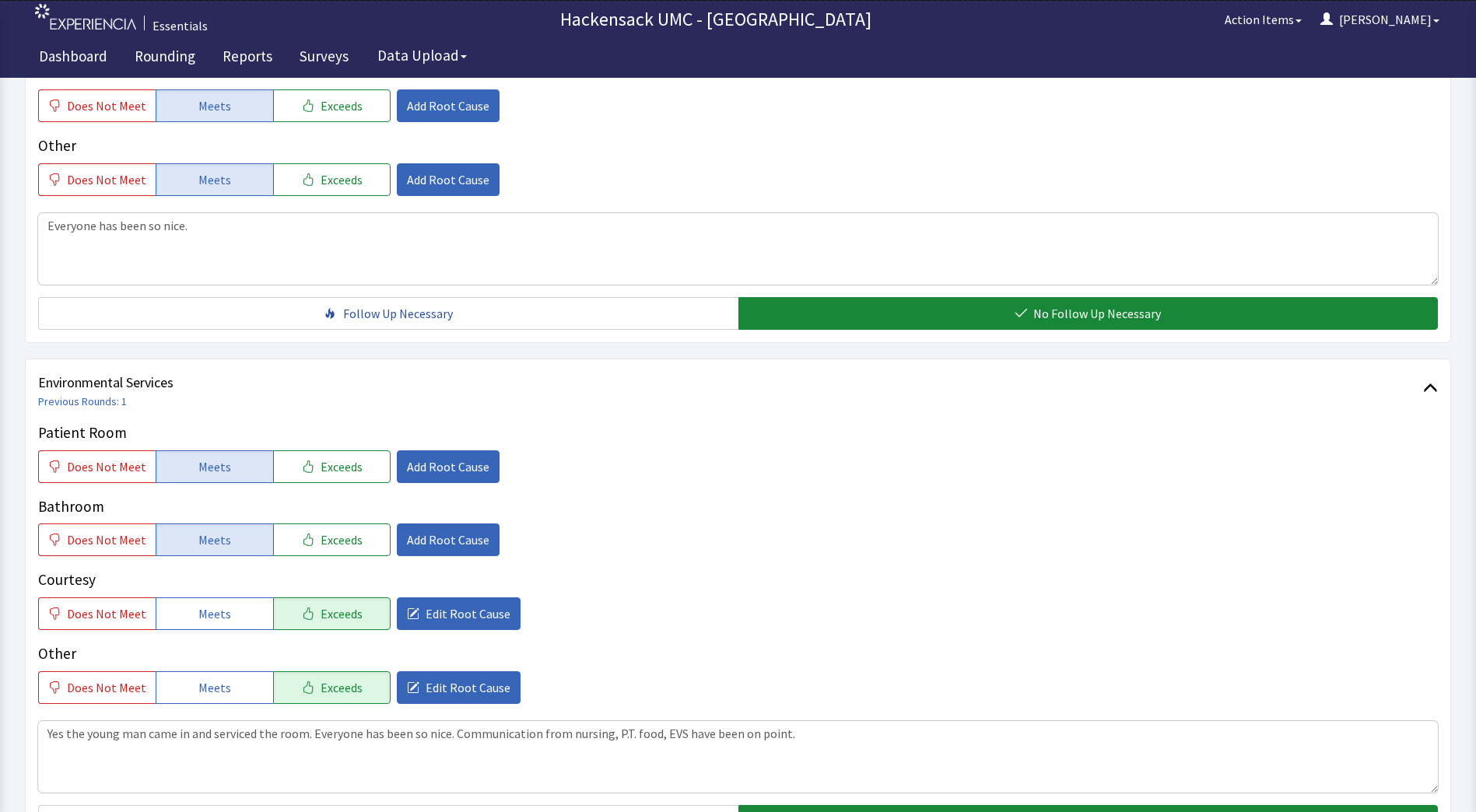
scroll to position [764, 0]
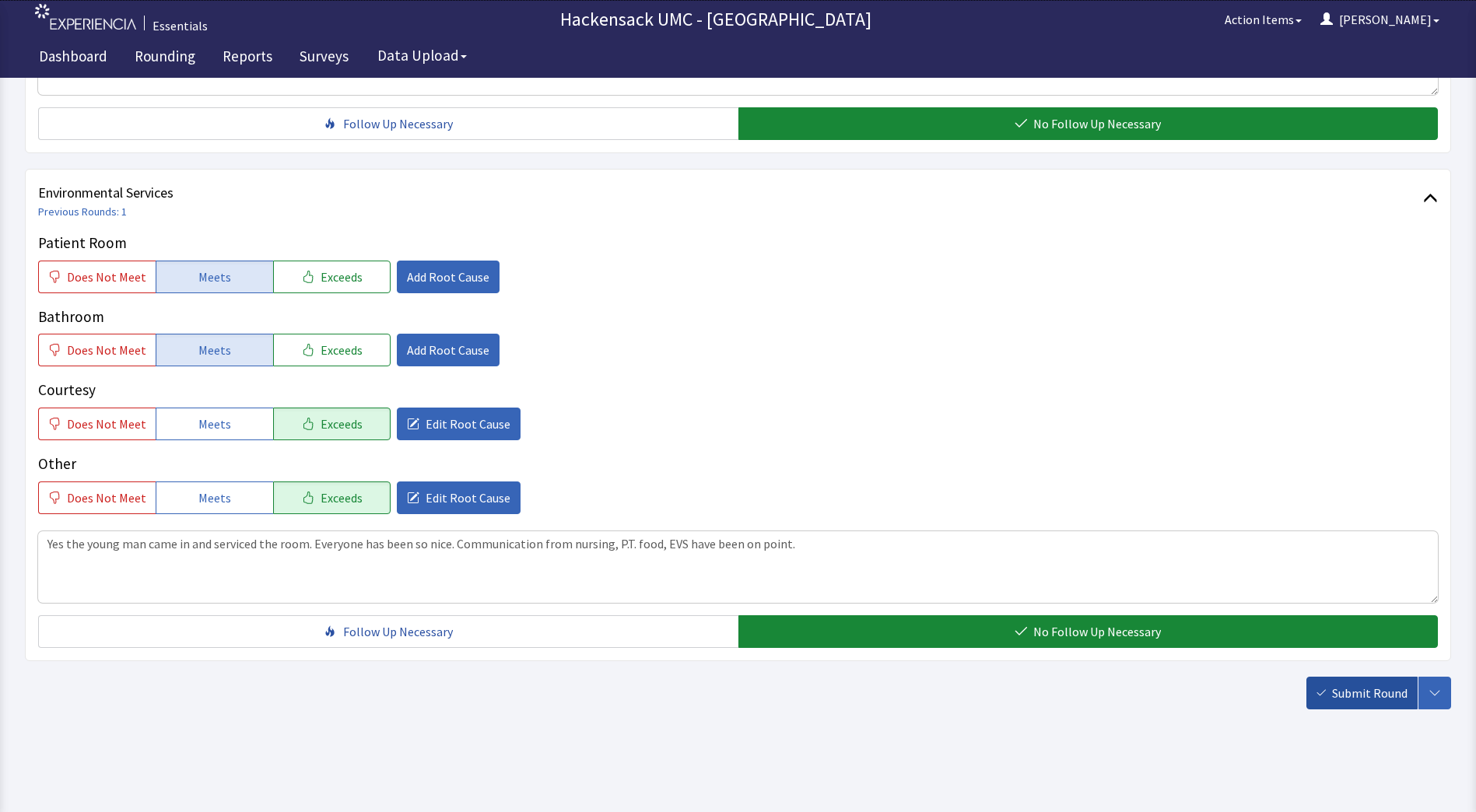
click at [1345, 686] on span "Submit Round" at bounding box center [1369, 693] width 76 height 19
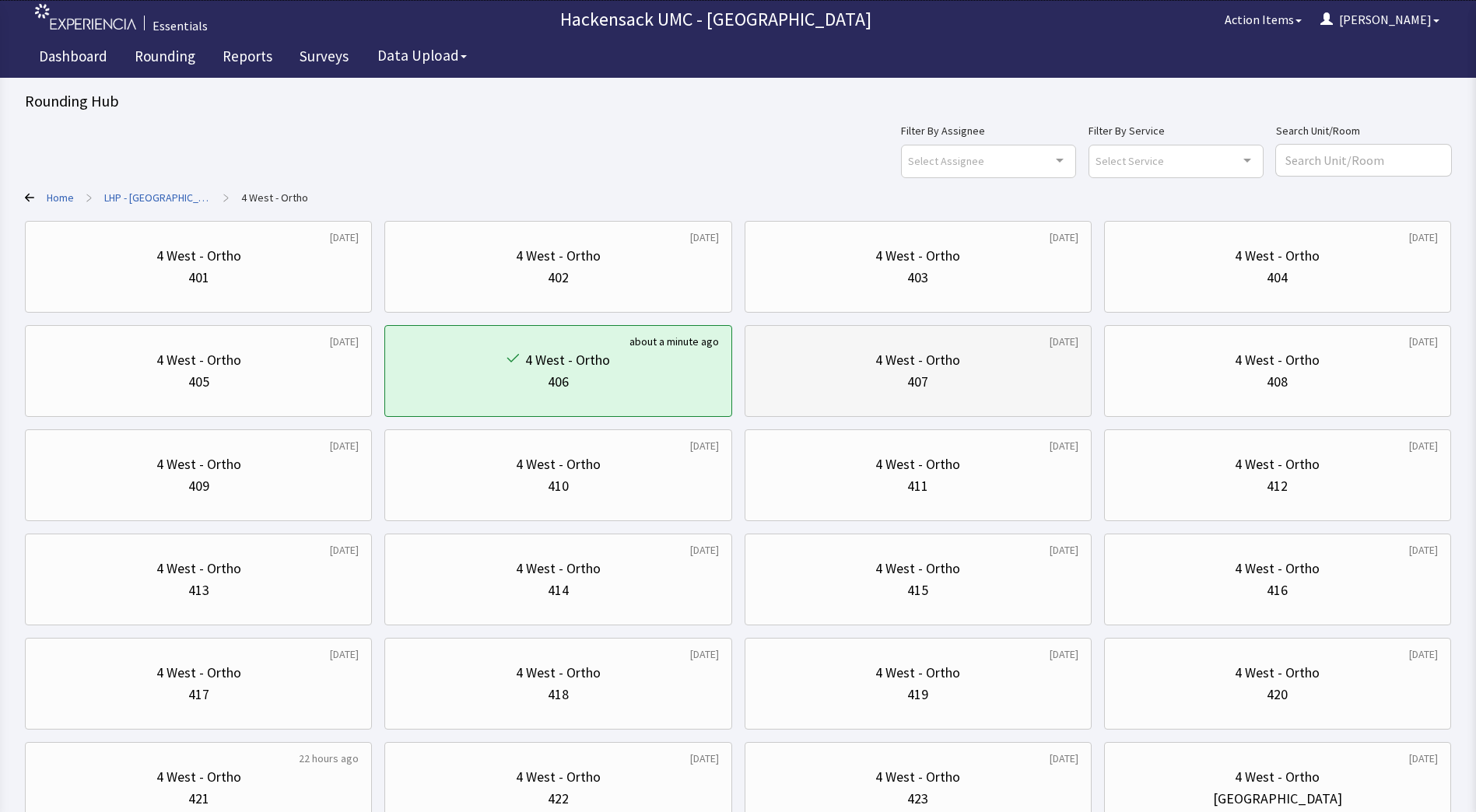
click at [945, 398] on div "4 West - Ortho 407" at bounding box center [917, 372] width 321 height 75
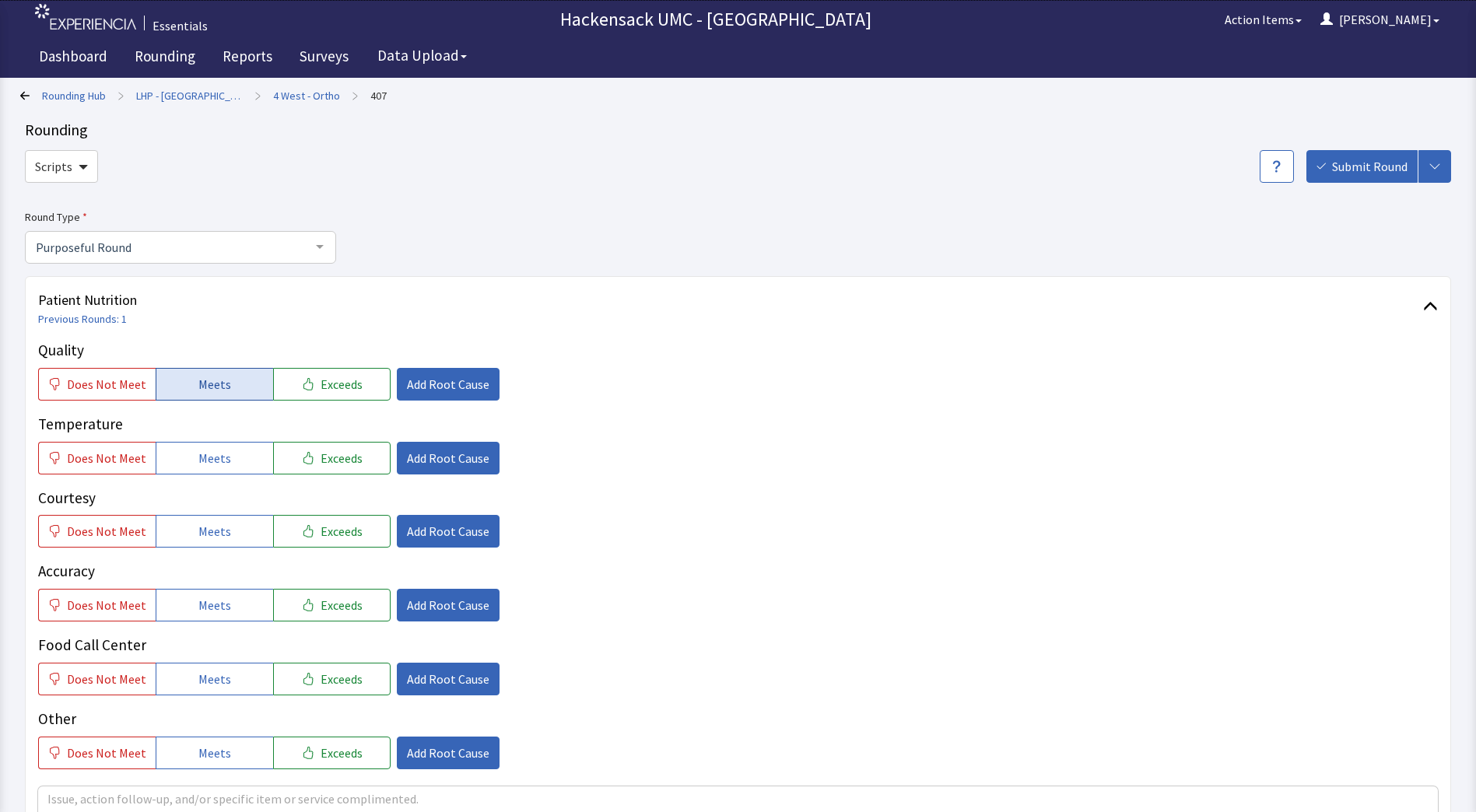
click at [224, 387] on span "Meets" at bounding box center [214, 384] width 32 height 19
click at [243, 451] on button "Meets" at bounding box center [214, 458] width 117 height 32
click at [194, 542] on button "Meets" at bounding box center [214, 531] width 117 height 32
click at [206, 599] on span "Meets" at bounding box center [214, 605] width 32 height 19
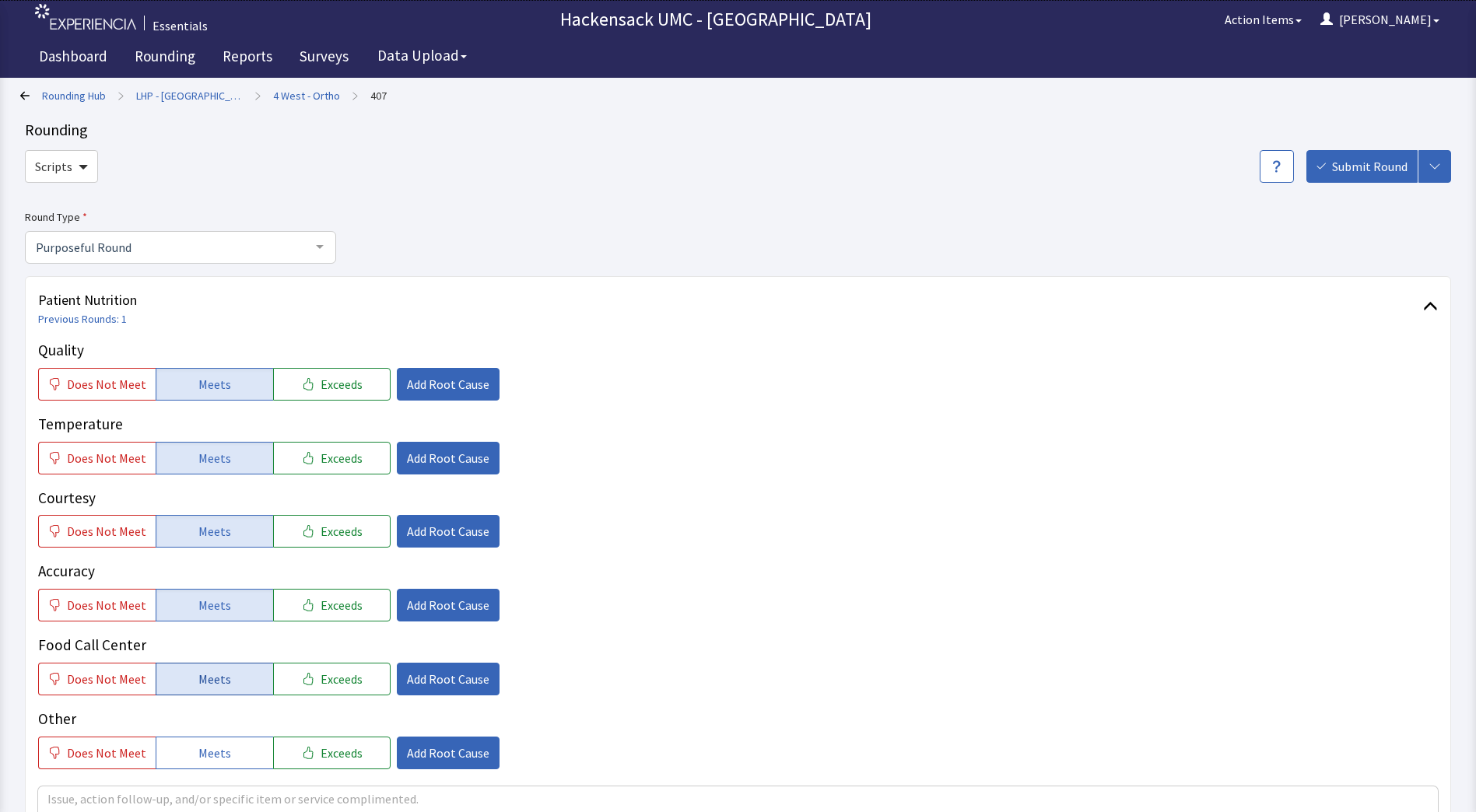
click at [202, 673] on span "Meets" at bounding box center [214, 679] width 32 height 19
click at [202, 745] on span "Meets" at bounding box center [214, 753] width 32 height 19
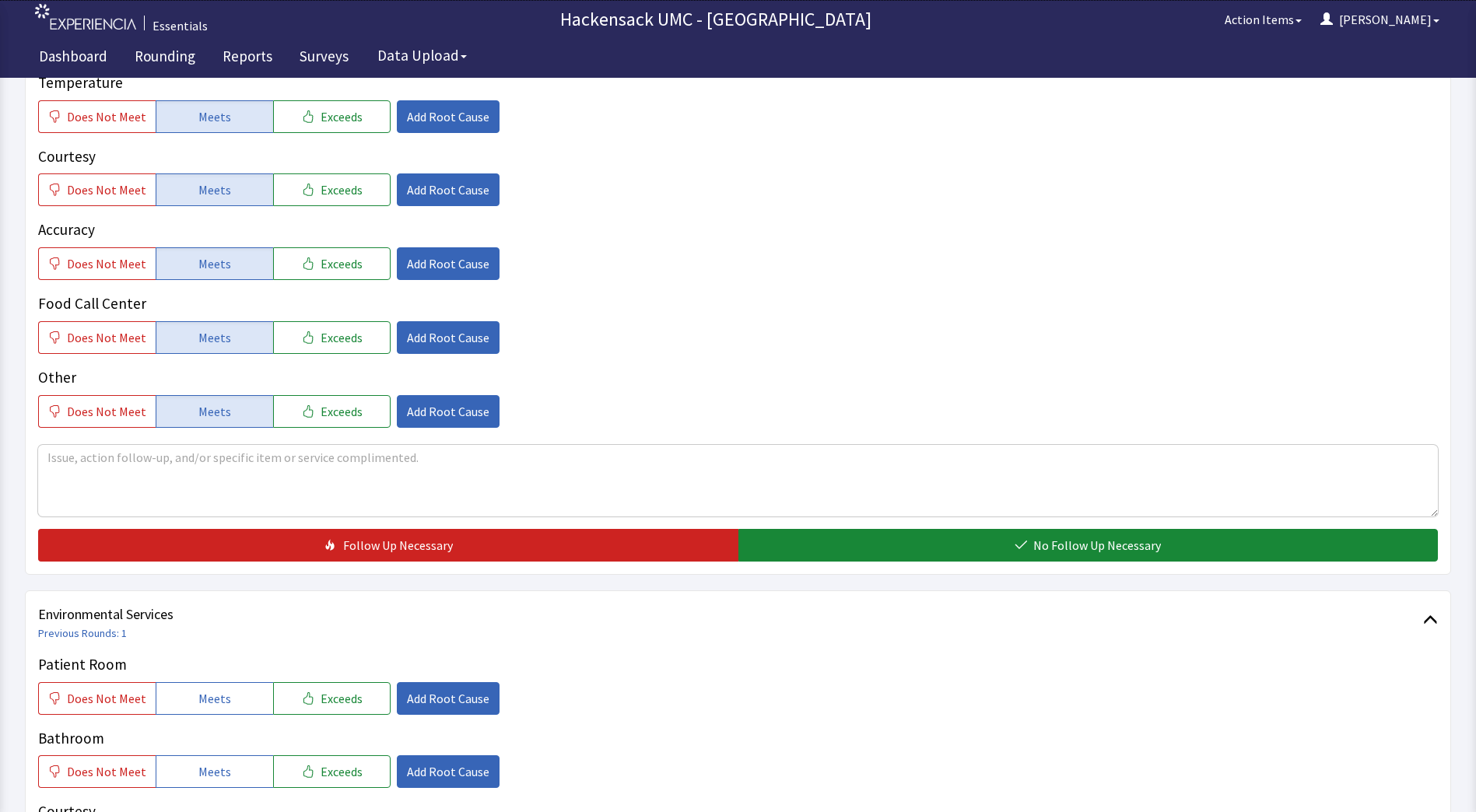
scroll to position [376, 0]
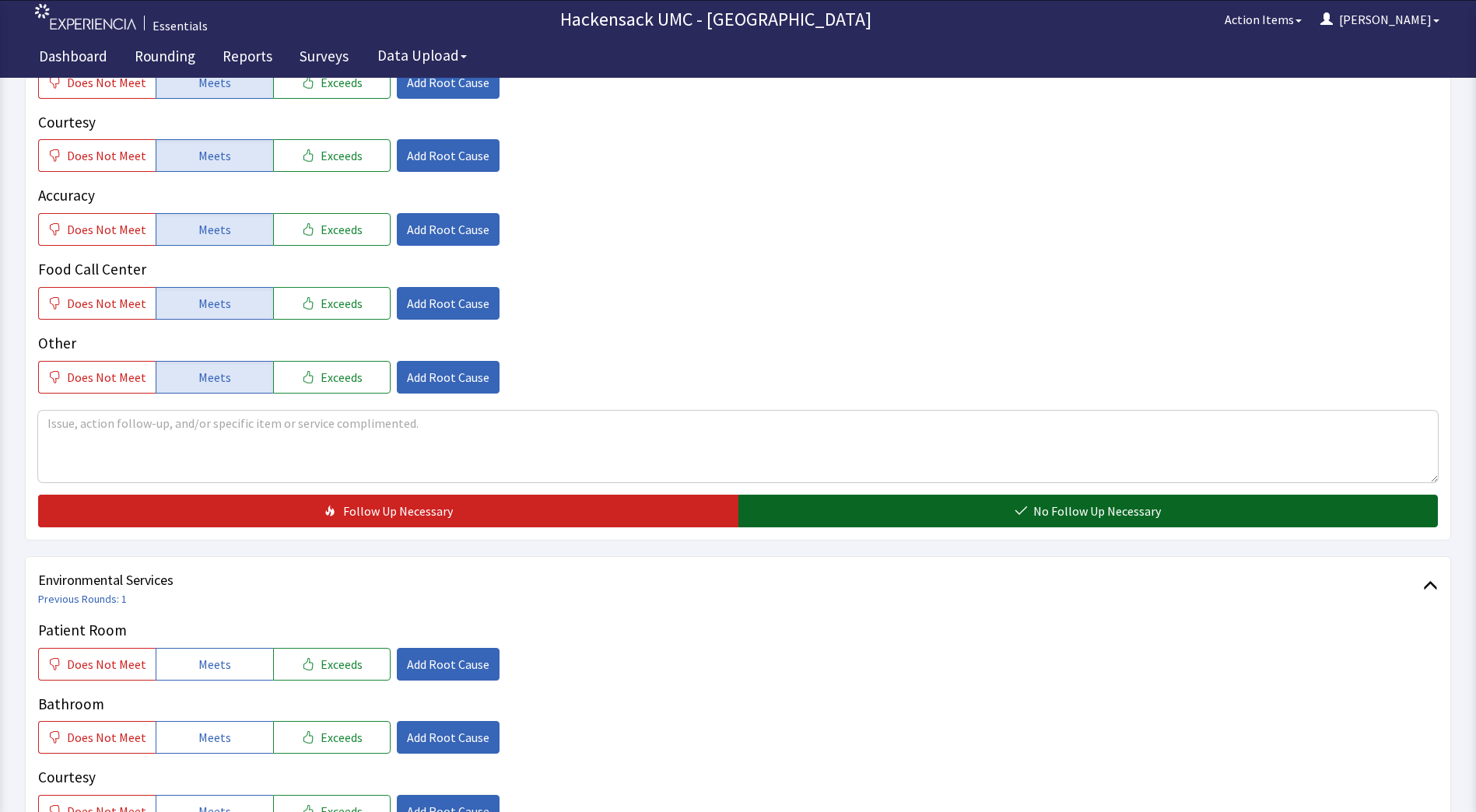
click at [1138, 512] on span "No Follow Up Necessary" at bounding box center [1097, 511] width 128 height 19
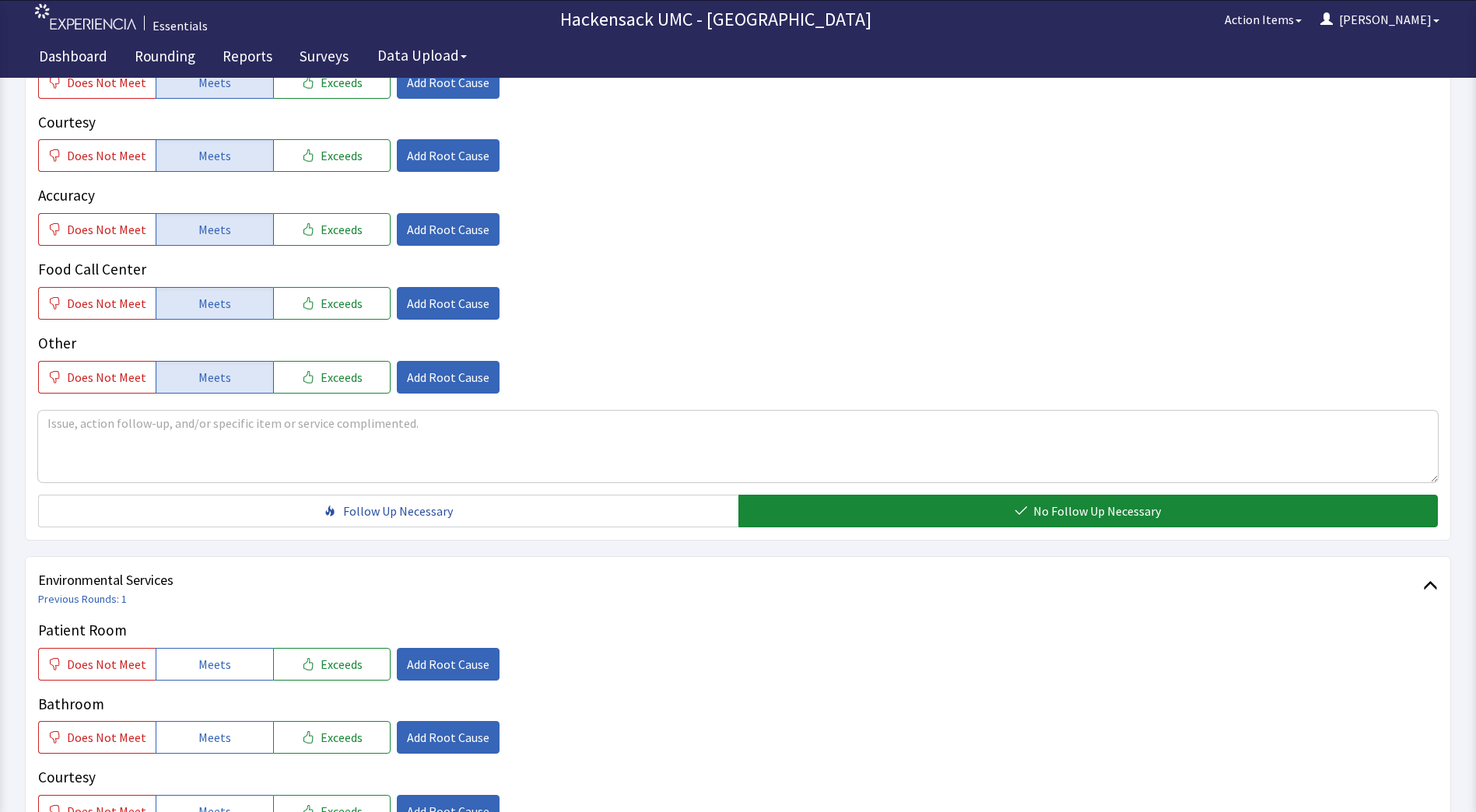
scroll to position [764, 0]
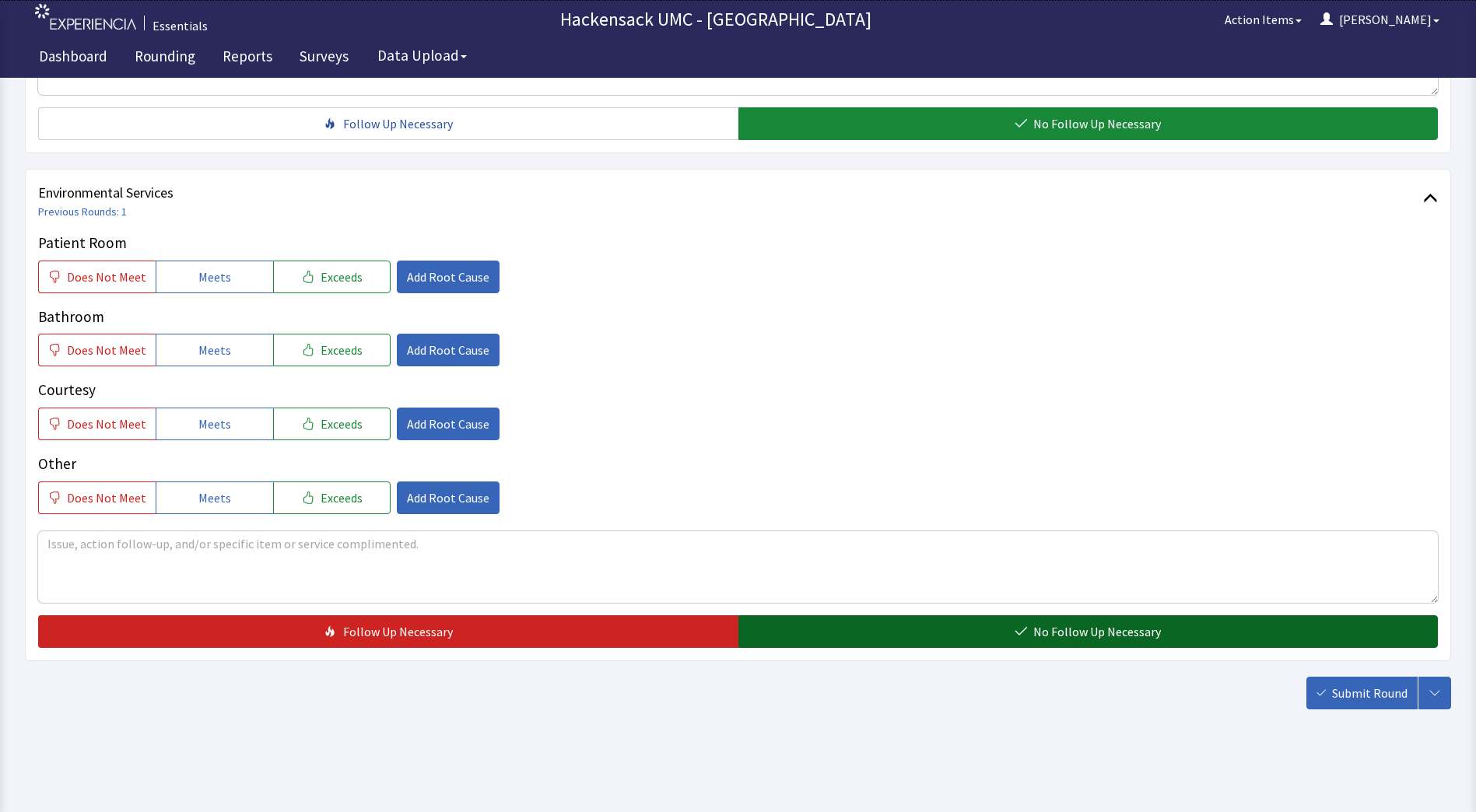
click at [874, 623] on button "No Follow Up Necessary" at bounding box center [1087, 632] width 700 height 32
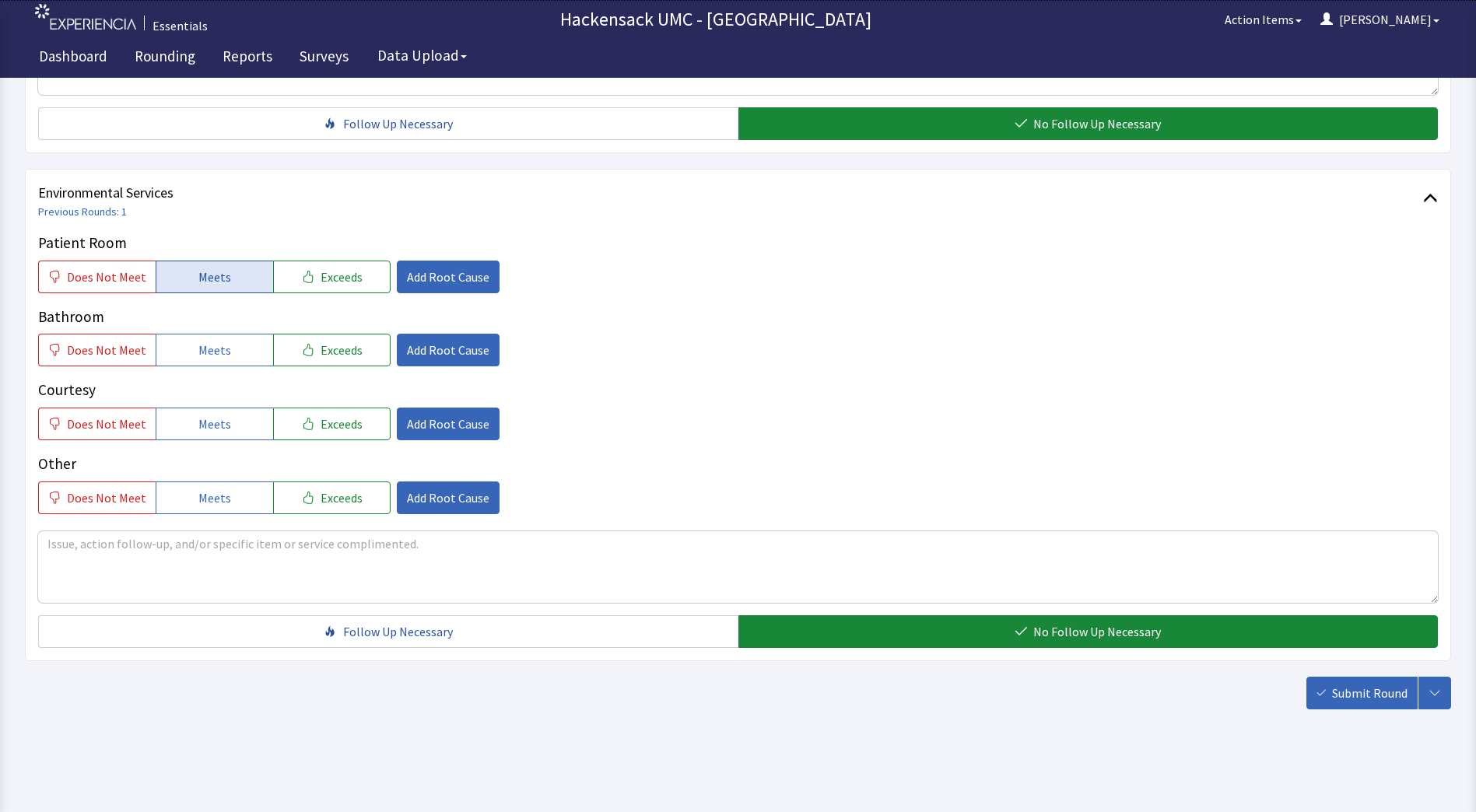
click at [231, 273] on button "Meets" at bounding box center [214, 277] width 117 height 32
click at [236, 347] on button "Meets" at bounding box center [214, 350] width 117 height 32
click at [202, 438] on button "Meets" at bounding box center [214, 423] width 117 height 32
click at [199, 491] on span "Meets" at bounding box center [214, 498] width 32 height 19
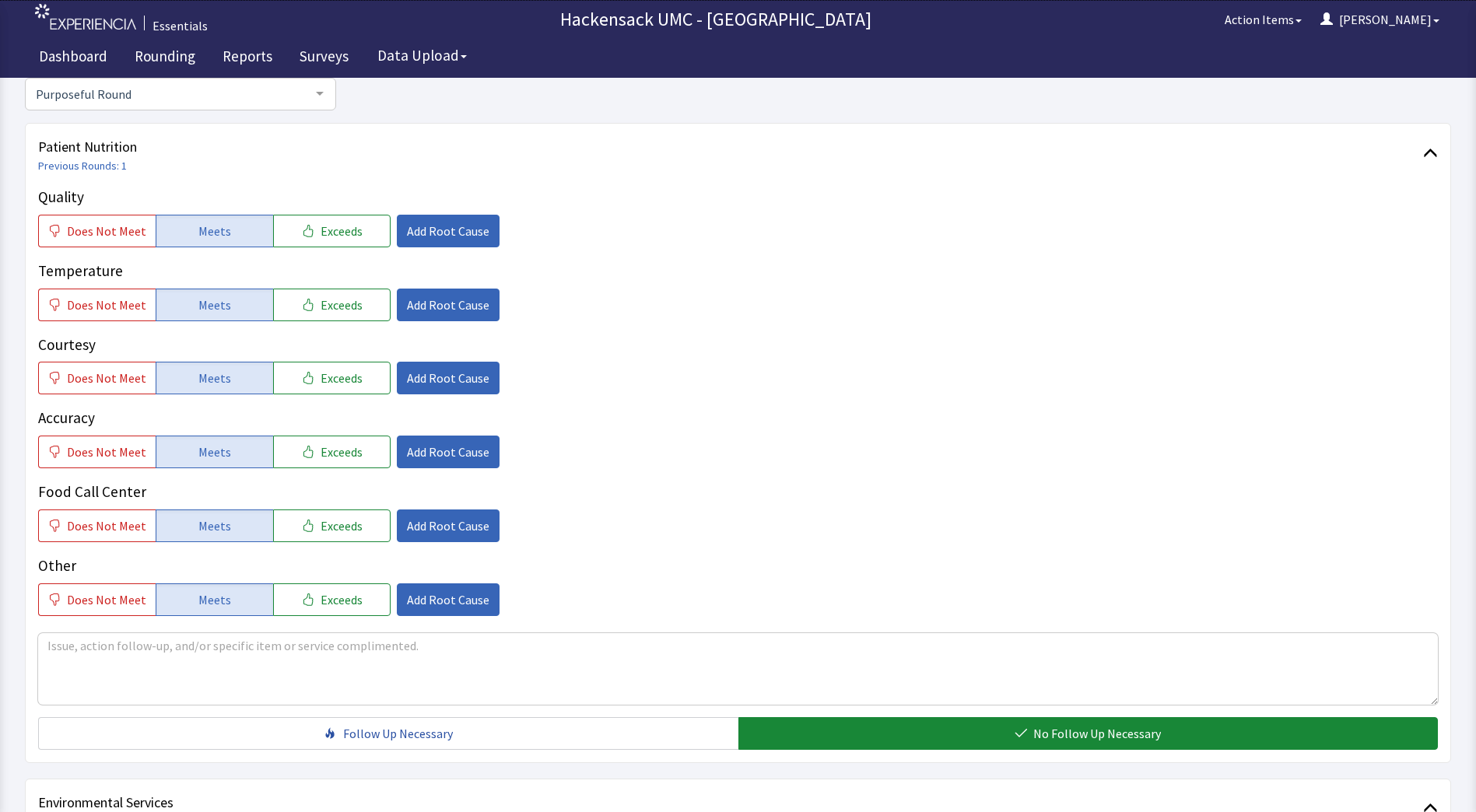
scroll to position [0, 0]
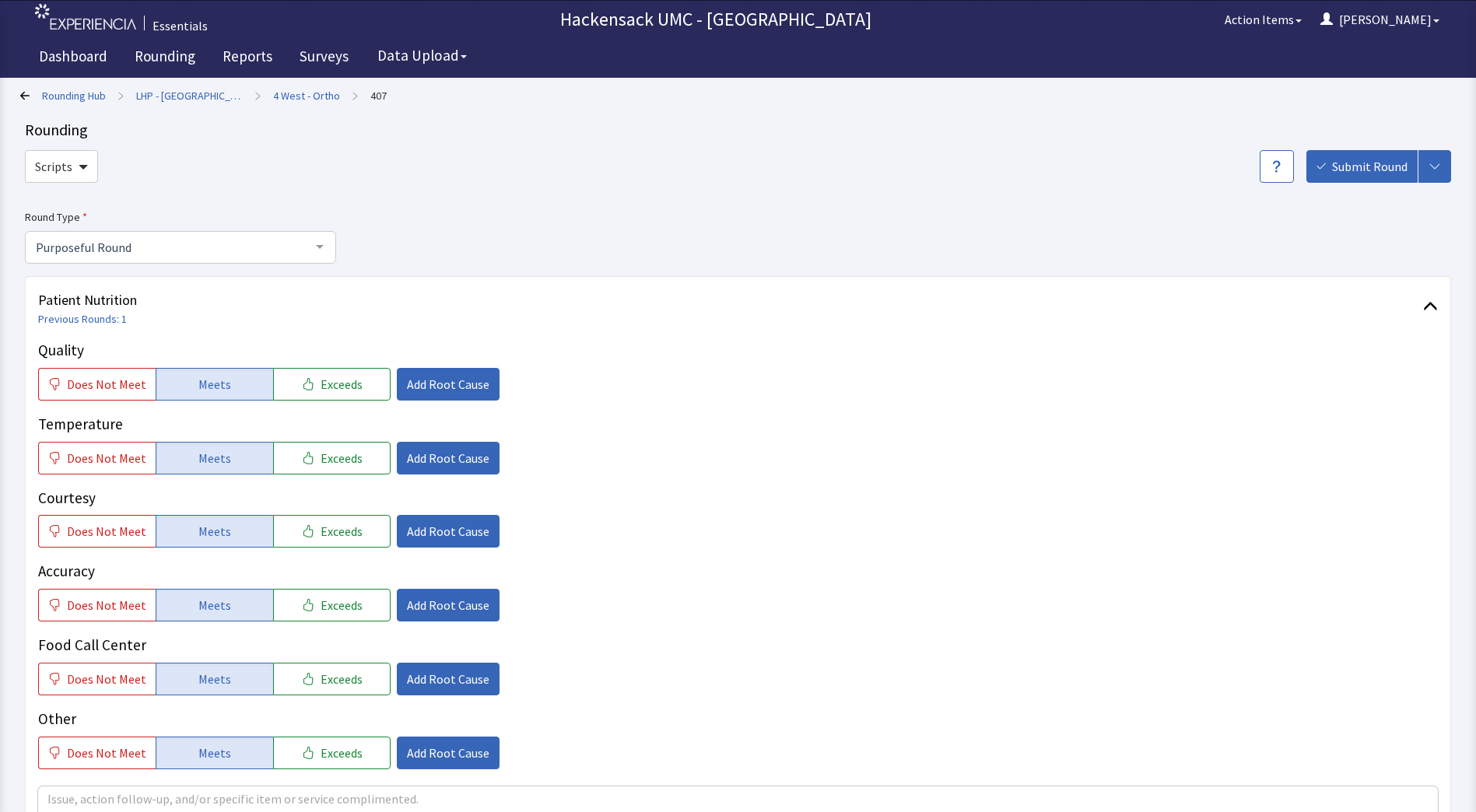
click at [317, 244] on div at bounding box center [320, 247] width 31 height 30
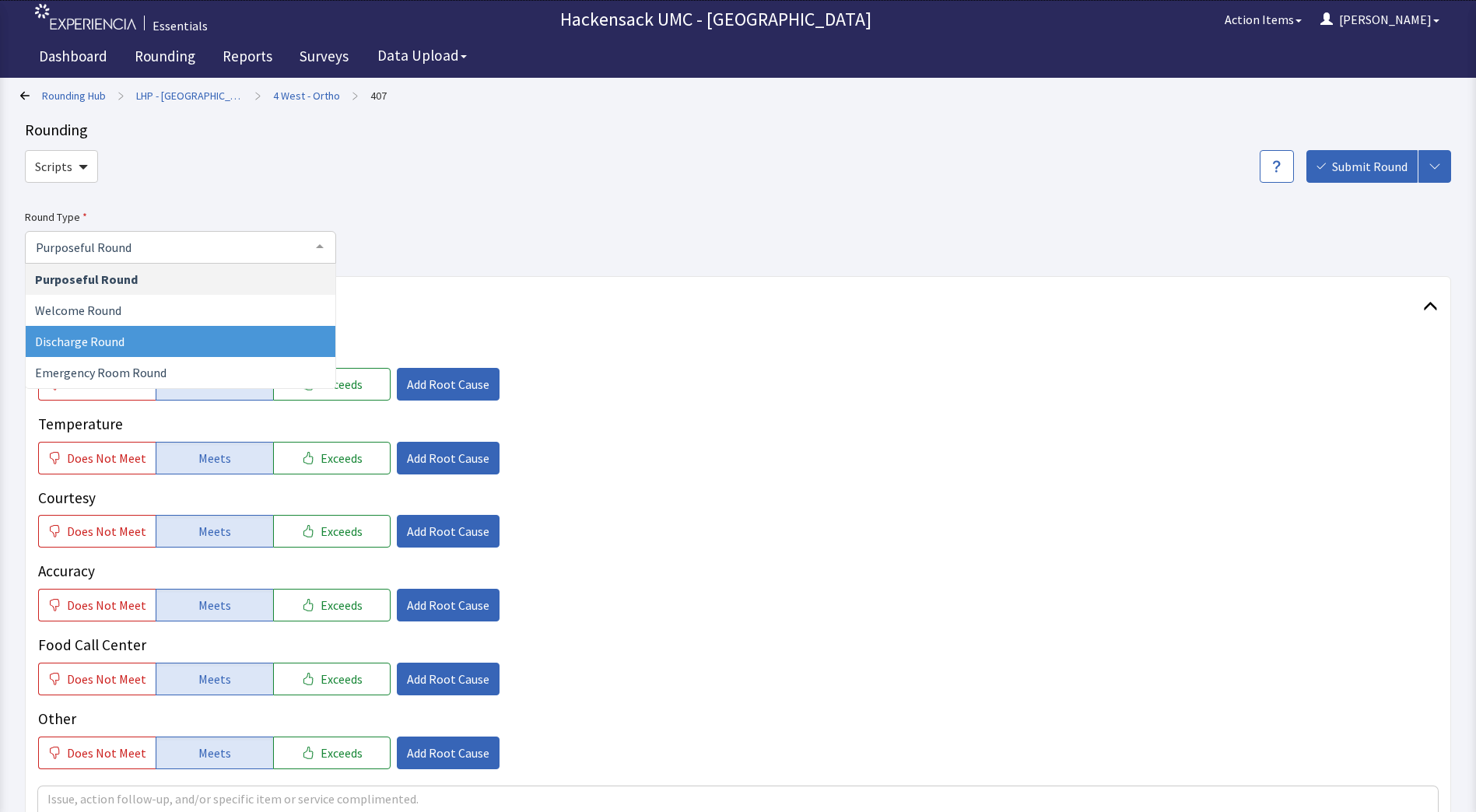
click at [108, 338] on span "Discharge Round" at bounding box center [79, 342] width 89 height 15
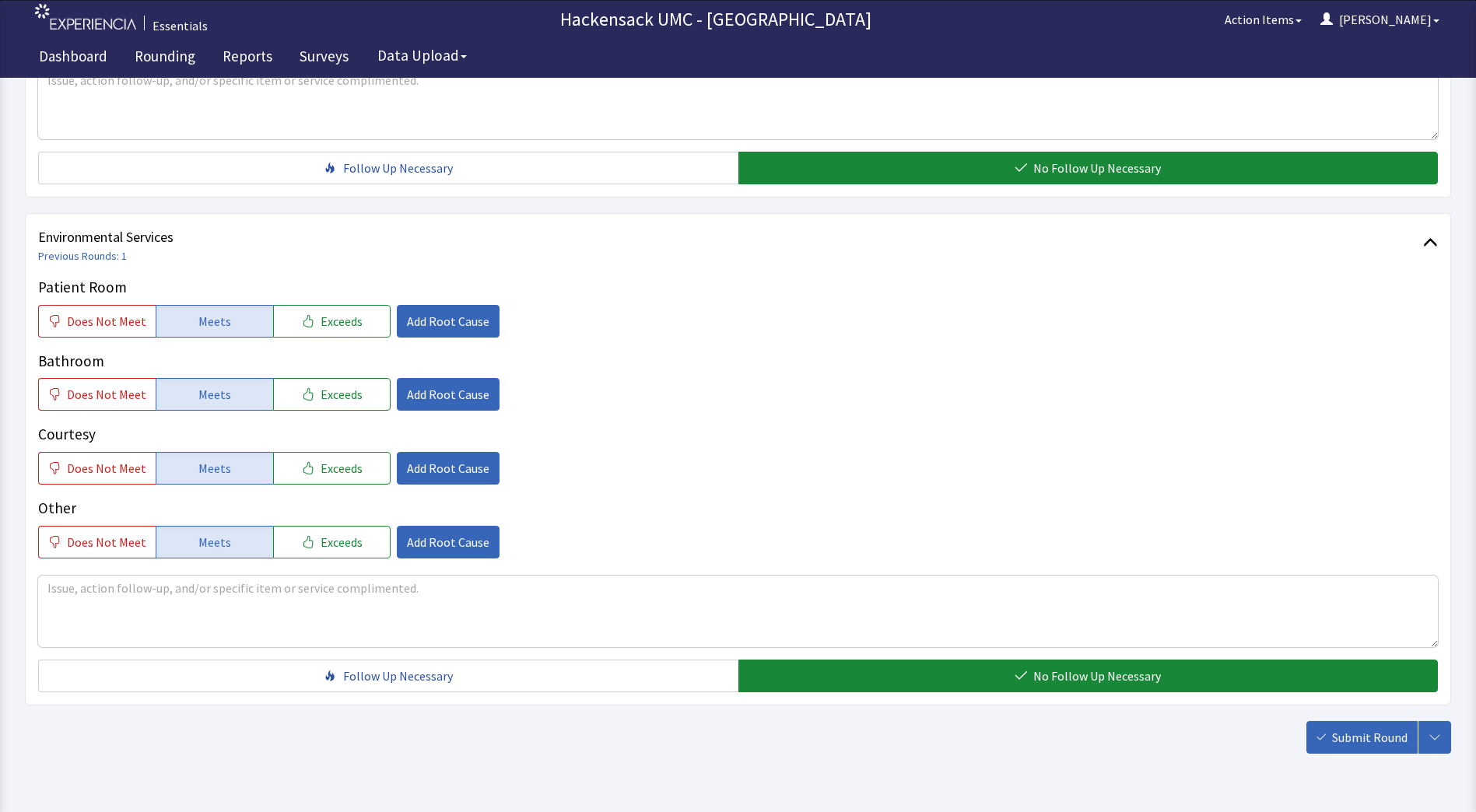
scroll to position [738, 0]
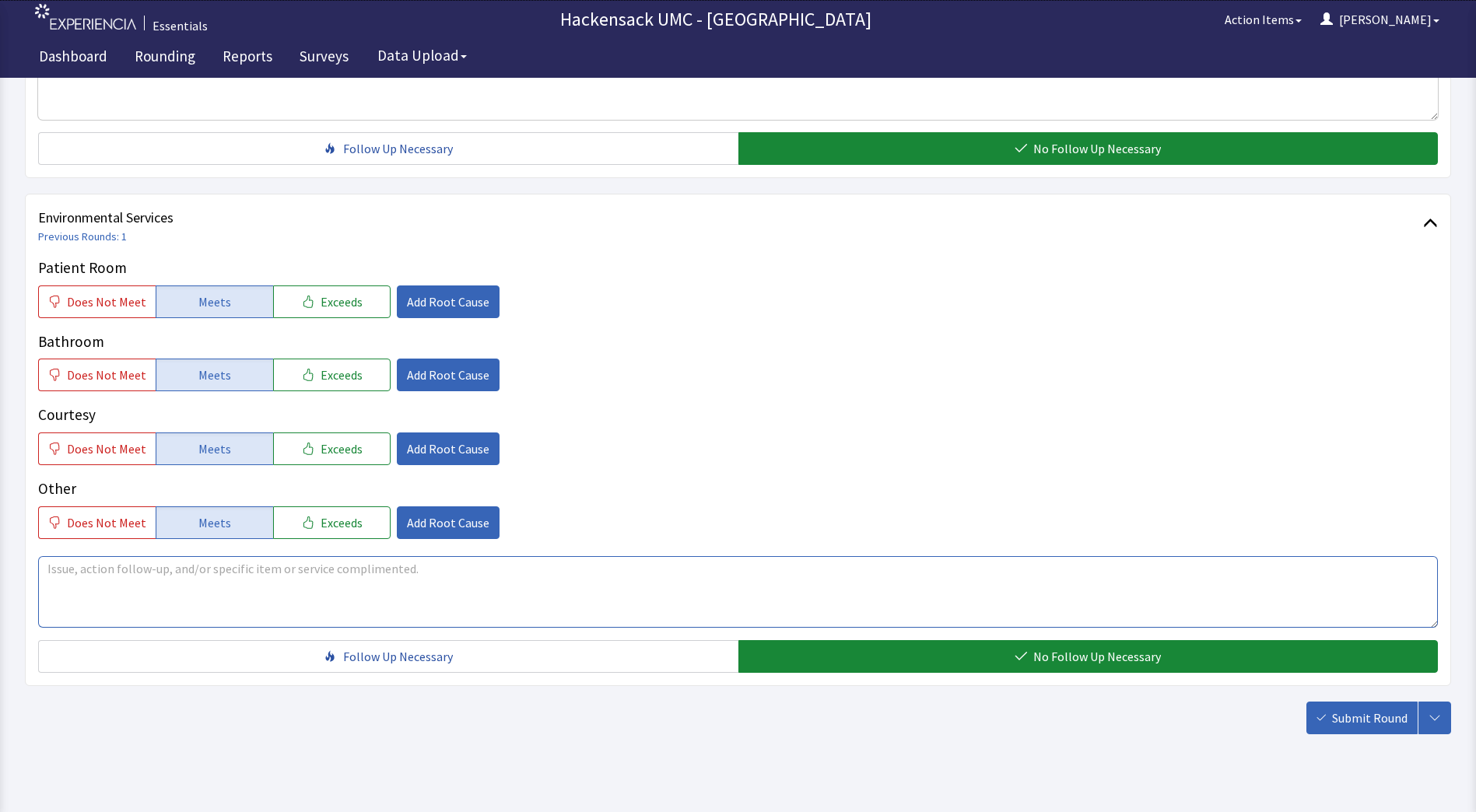
click at [391, 575] on textarea at bounding box center [738, 592] width 1399 height 71
type textarea "Was waiting on transport...both techs doing jobs went to go get wheelchair met …"
click at [219, 523] on span "Meets" at bounding box center [214, 523] width 32 height 19
click at [1347, 711] on span "Submit Round" at bounding box center [1369, 718] width 76 height 19
